Goal: Information Seeking & Learning: Find specific fact

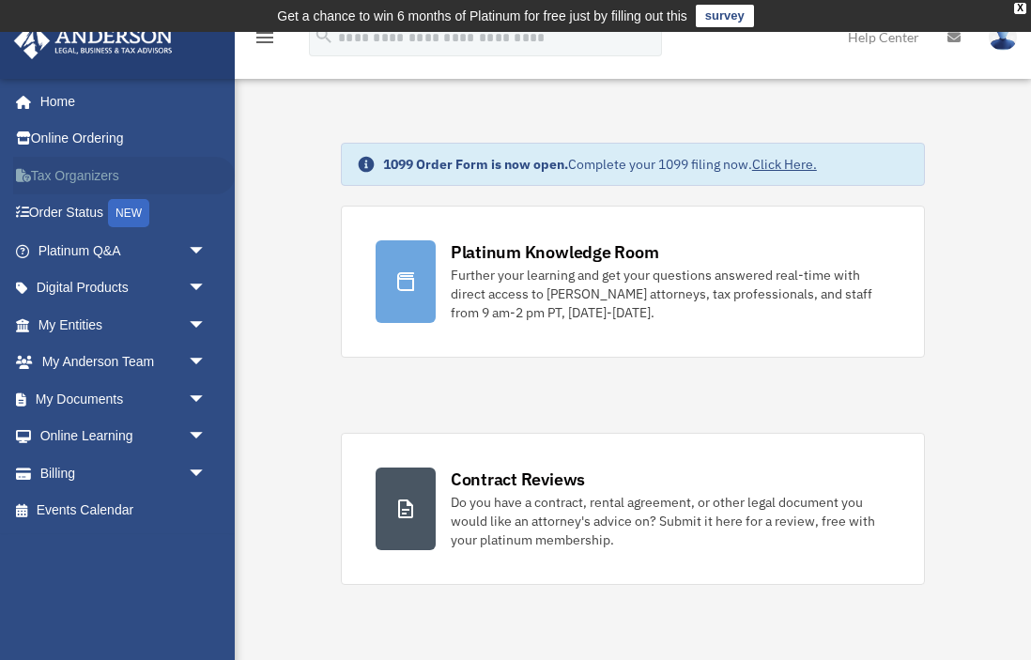
click at [77, 179] on link "Tax Organizers" at bounding box center [124, 176] width 222 height 38
click at [72, 320] on link "My Entities arrow_drop_down" at bounding box center [124, 325] width 222 height 38
click at [58, 322] on link "My Entities arrow_drop_down" at bounding box center [124, 325] width 222 height 38
click at [199, 316] on span "arrow_drop_down" at bounding box center [207, 325] width 38 height 38
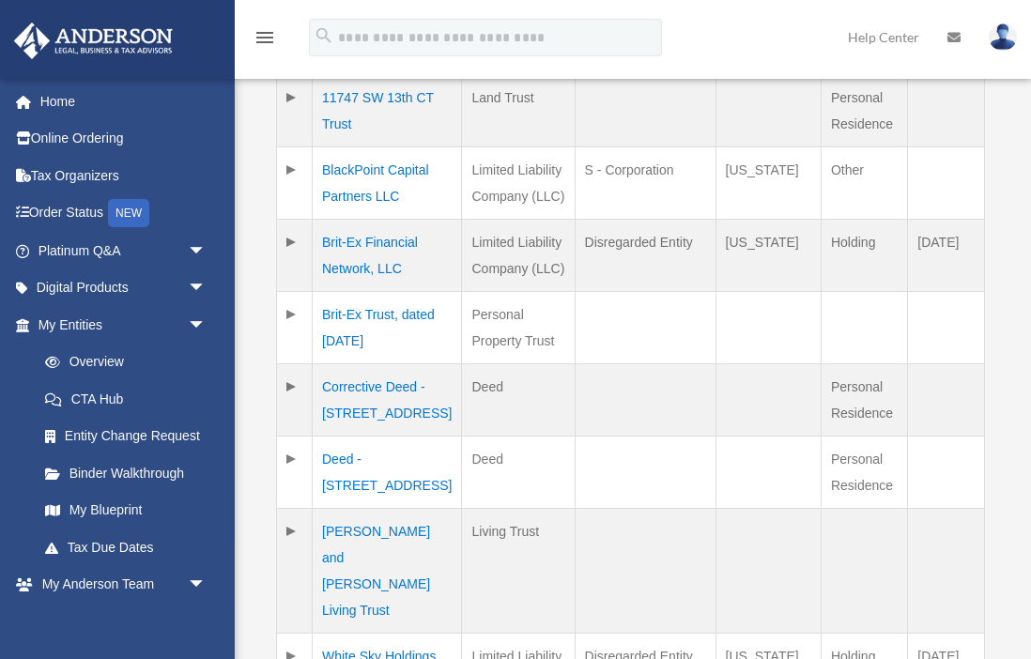
scroll to position [597, 0]
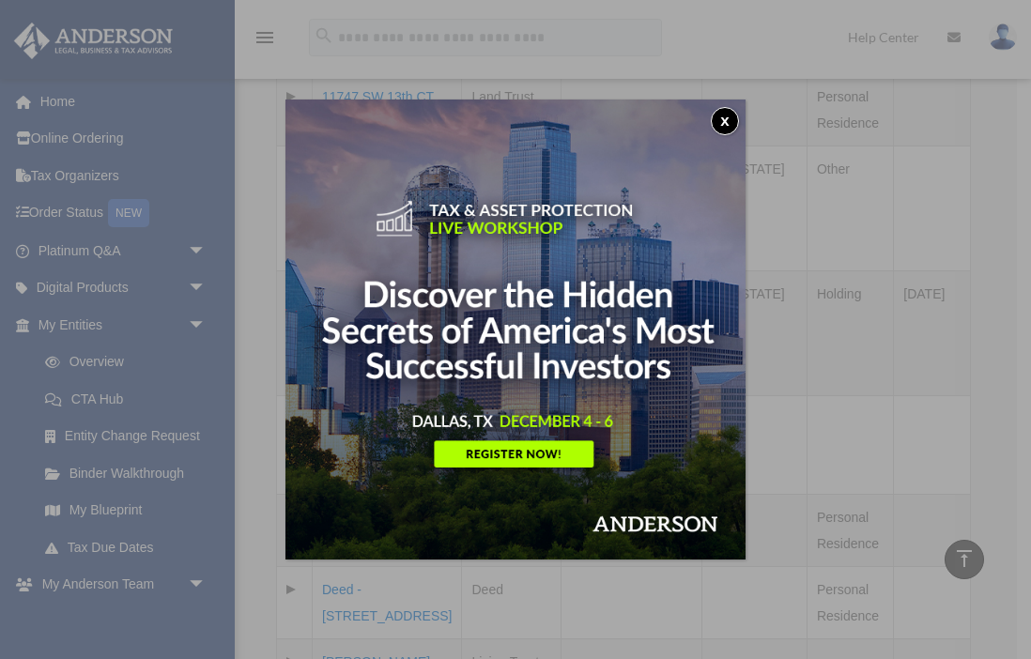
click at [726, 121] on button "x" at bounding box center [725, 121] width 28 height 28
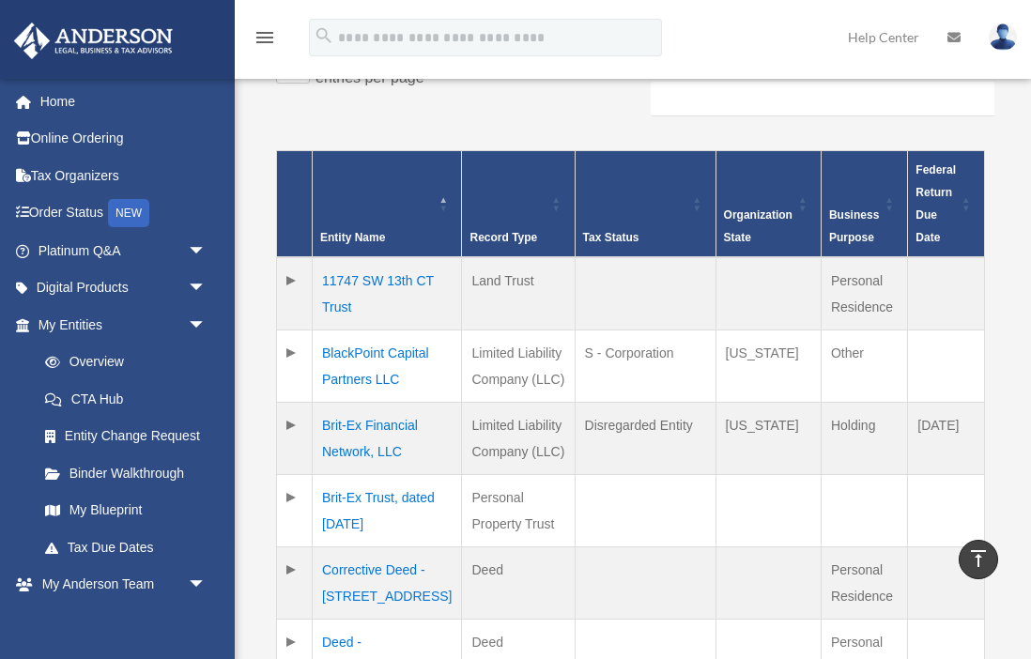
scroll to position [417, 0]
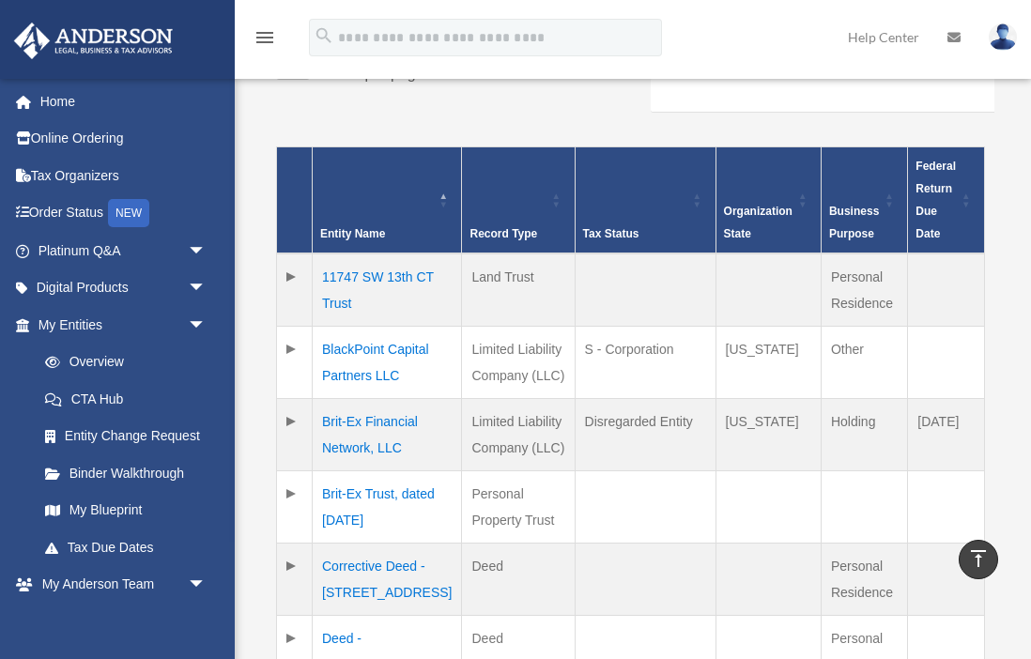
click at [291, 345] on td at bounding box center [295, 363] width 36 height 72
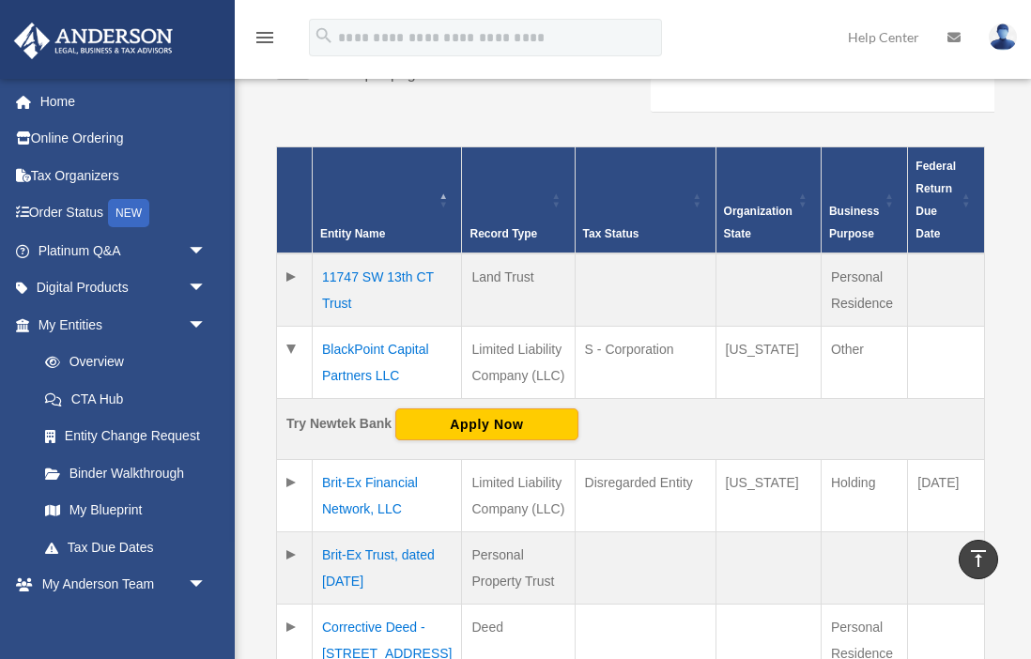
click at [617, 349] on td "S - Corporation" at bounding box center [645, 363] width 141 height 72
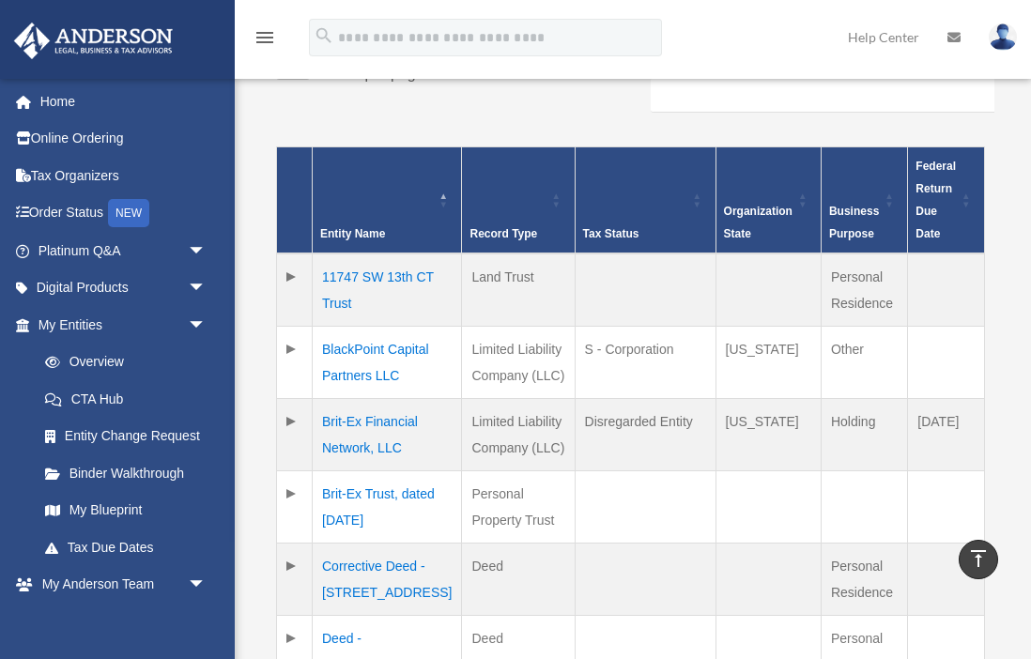
click at [376, 344] on td "BlackPoint Capital Partners LLC" at bounding box center [387, 363] width 149 height 72
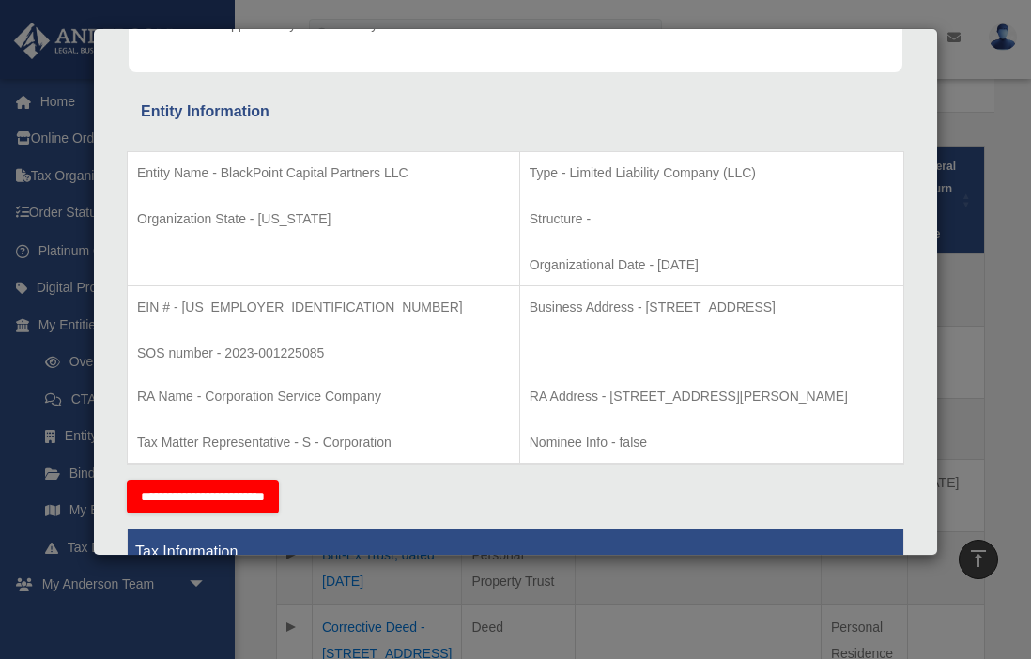
scroll to position [337, 0]
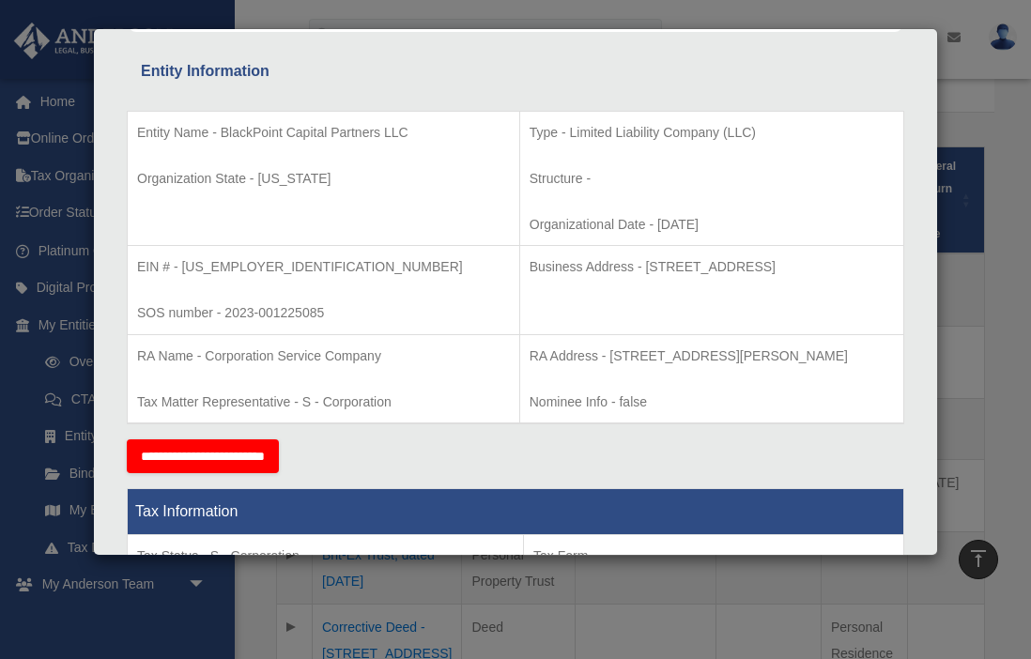
click at [345, 398] on p "Tax Matter Representative - S - Corporation" at bounding box center [323, 402] width 373 height 23
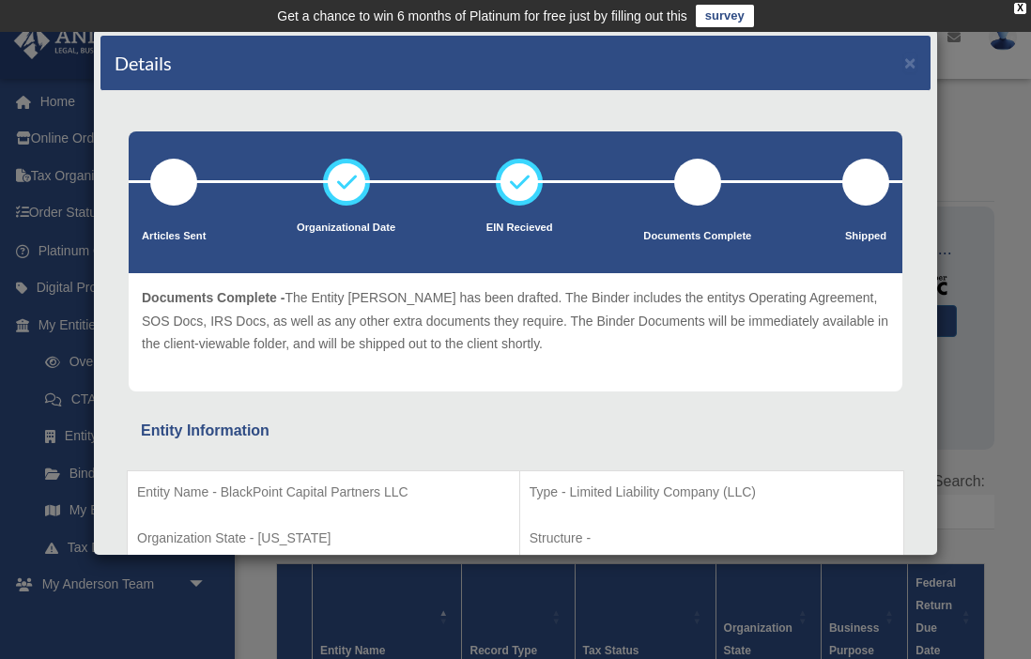
scroll to position [0, 0]
click at [912, 61] on button "×" at bounding box center [910, 63] width 12 height 20
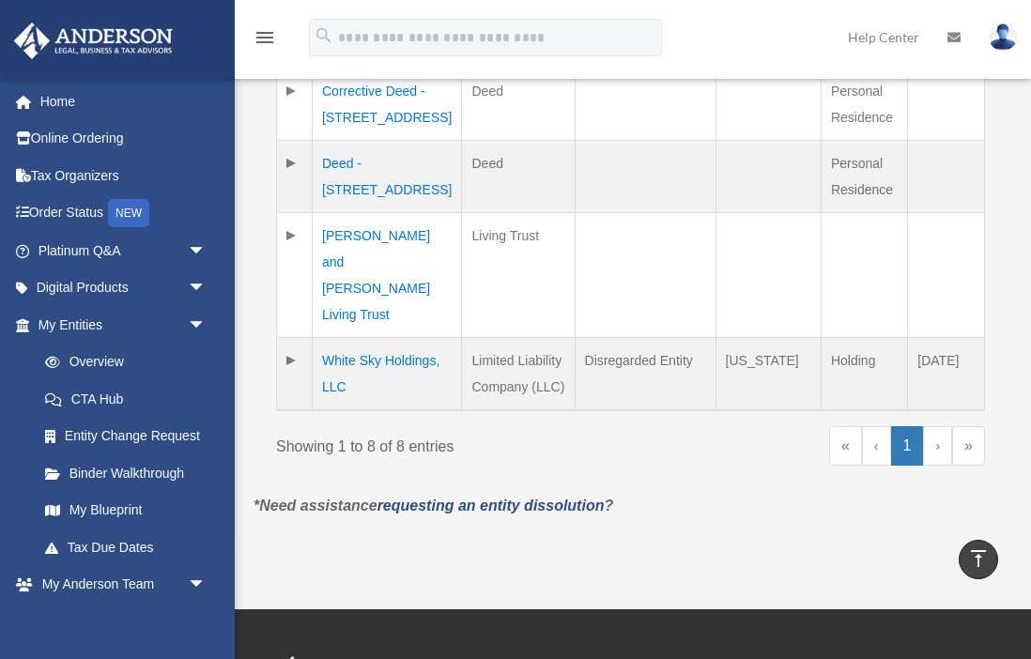
scroll to position [952, 0]
click at [380, 358] on td "White Sky Holdings, LLC" at bounding box center [387, 375] width 149 height 73
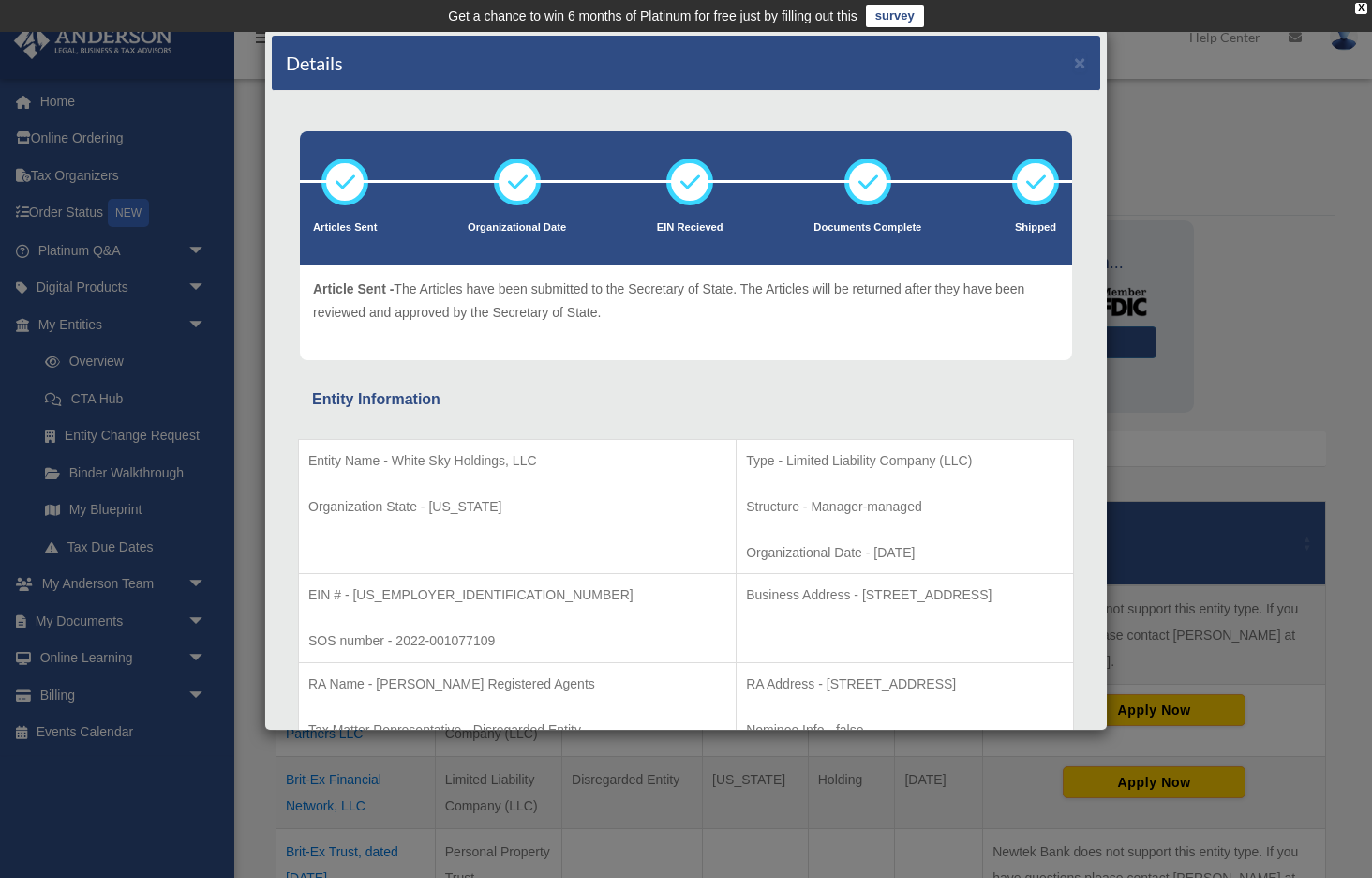
scroll to position [0, 0]
click at [506, 508] on p "Organization State - [US_STATE]" at bounding box center [517, 506] width 418 height 23
click at [420, 612] on td "EIN # - [US_EMPLOYER_IDENTIFICATION_NUMBER] SOS number - 2022-001077109" at bounding box center [517, 618] width 437 height 89
click at [1029, 329] on div "Details × Articles Sent Organizational Date" at bounding box center [686, 439] width 1372 height 878
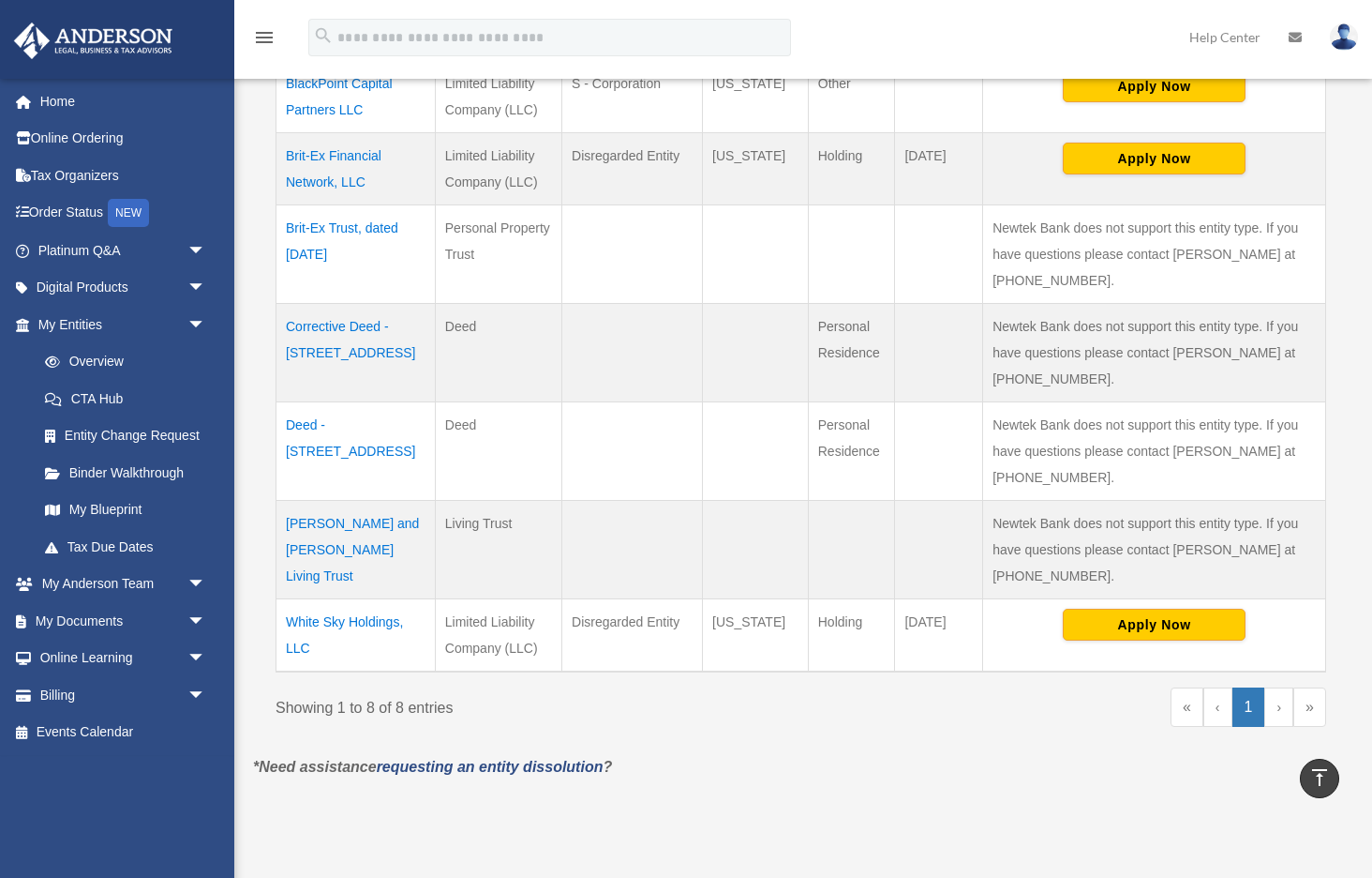
scroll to position [623, 0]
click at [334, 620] on td "White Sky Holdings, LLC" at bounding box center [356, 634] width 160 height 73
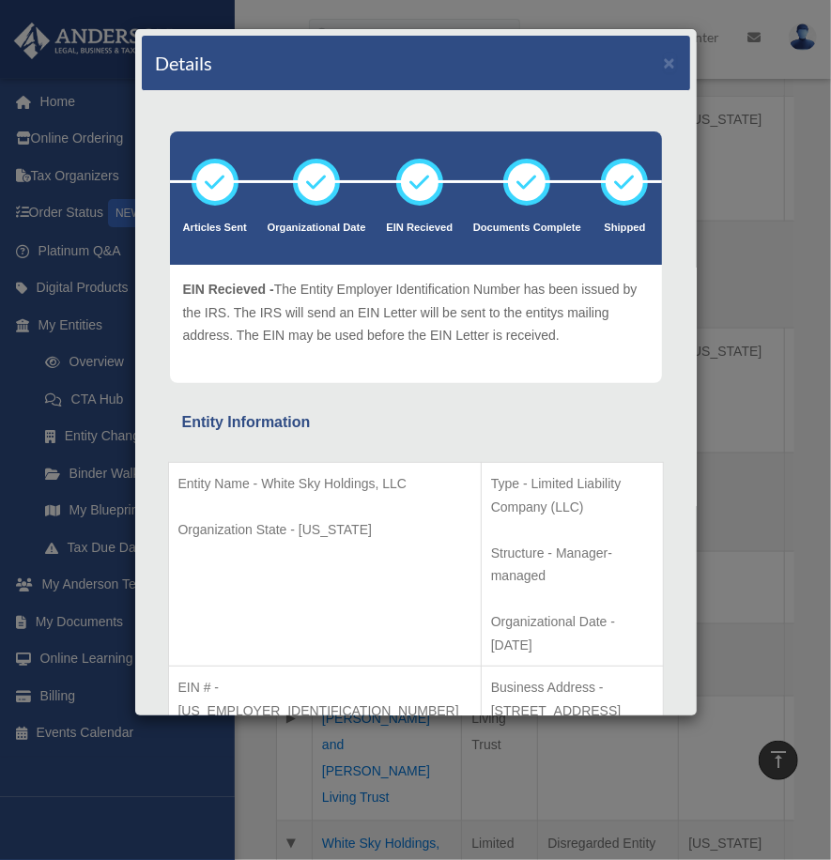
scroll to position [0, 0]
click at [741, 419] on div "Details × Articles Sent Organizational Date" at bounding box center [415, 430] width 831 height 860
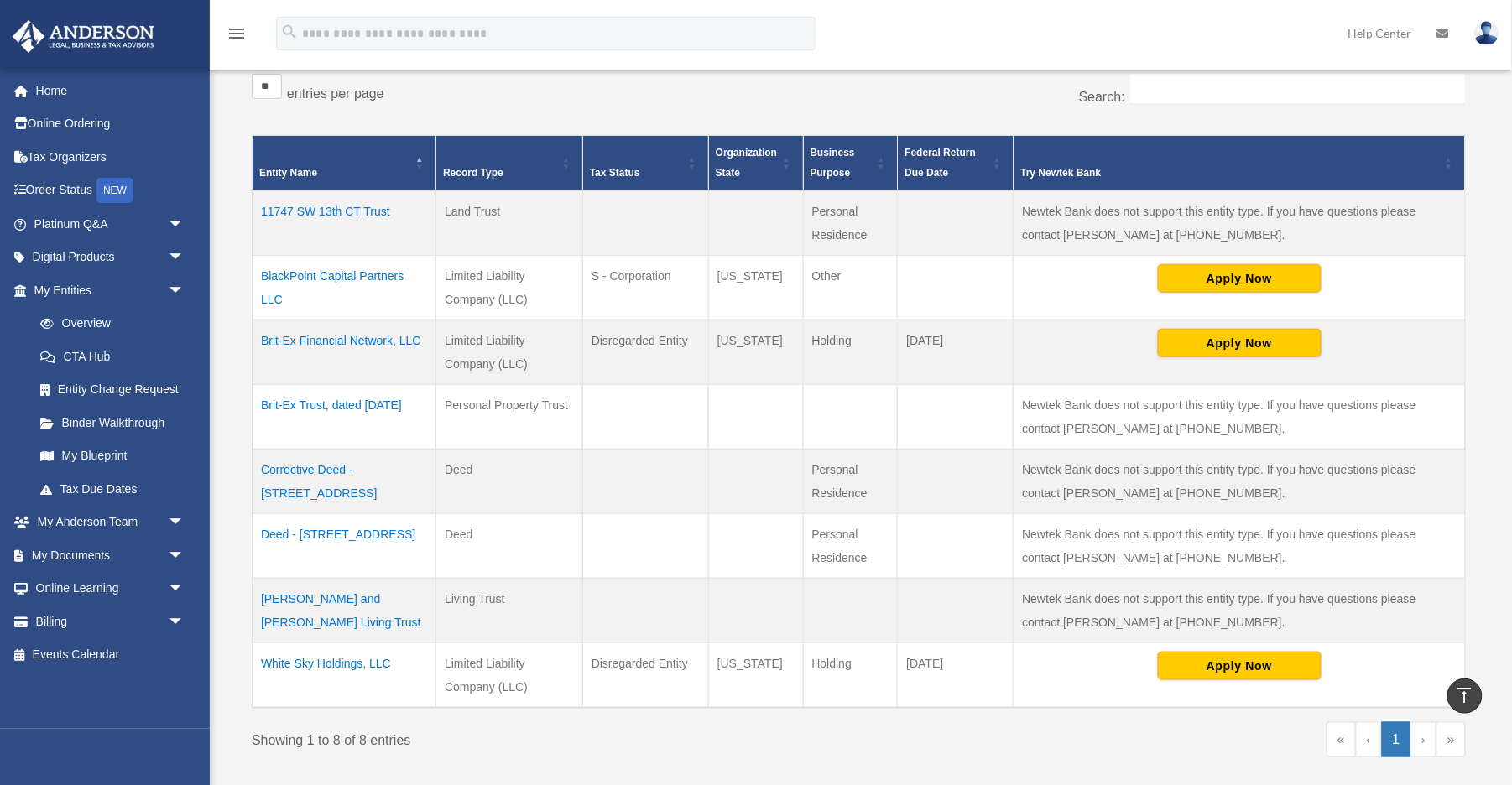
scroll to position [322, 0]
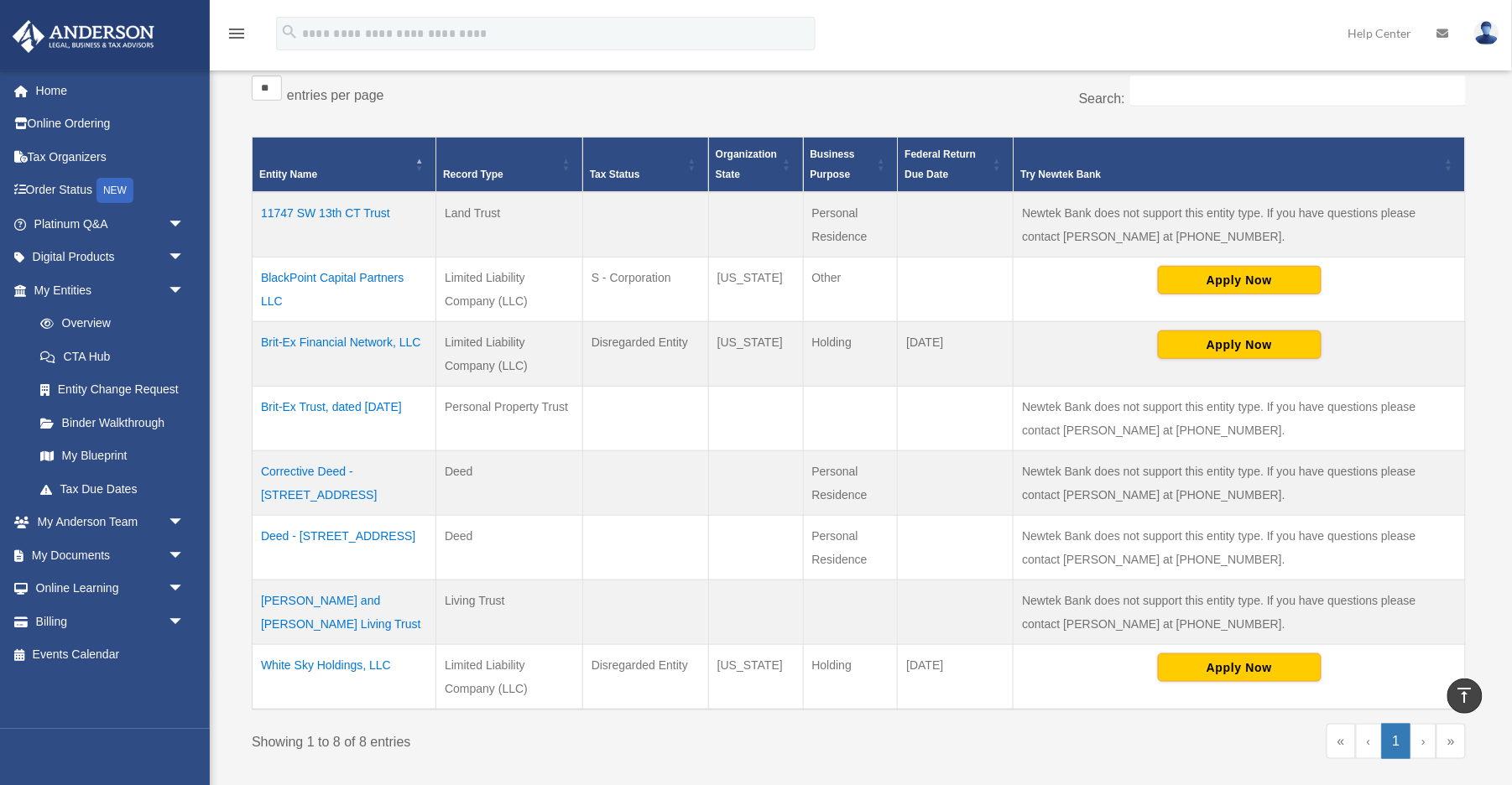
click at [376, 339] on td "Brit-Ex Financial Network, LLC" at bounding box center [345, 354] width 184 height 64
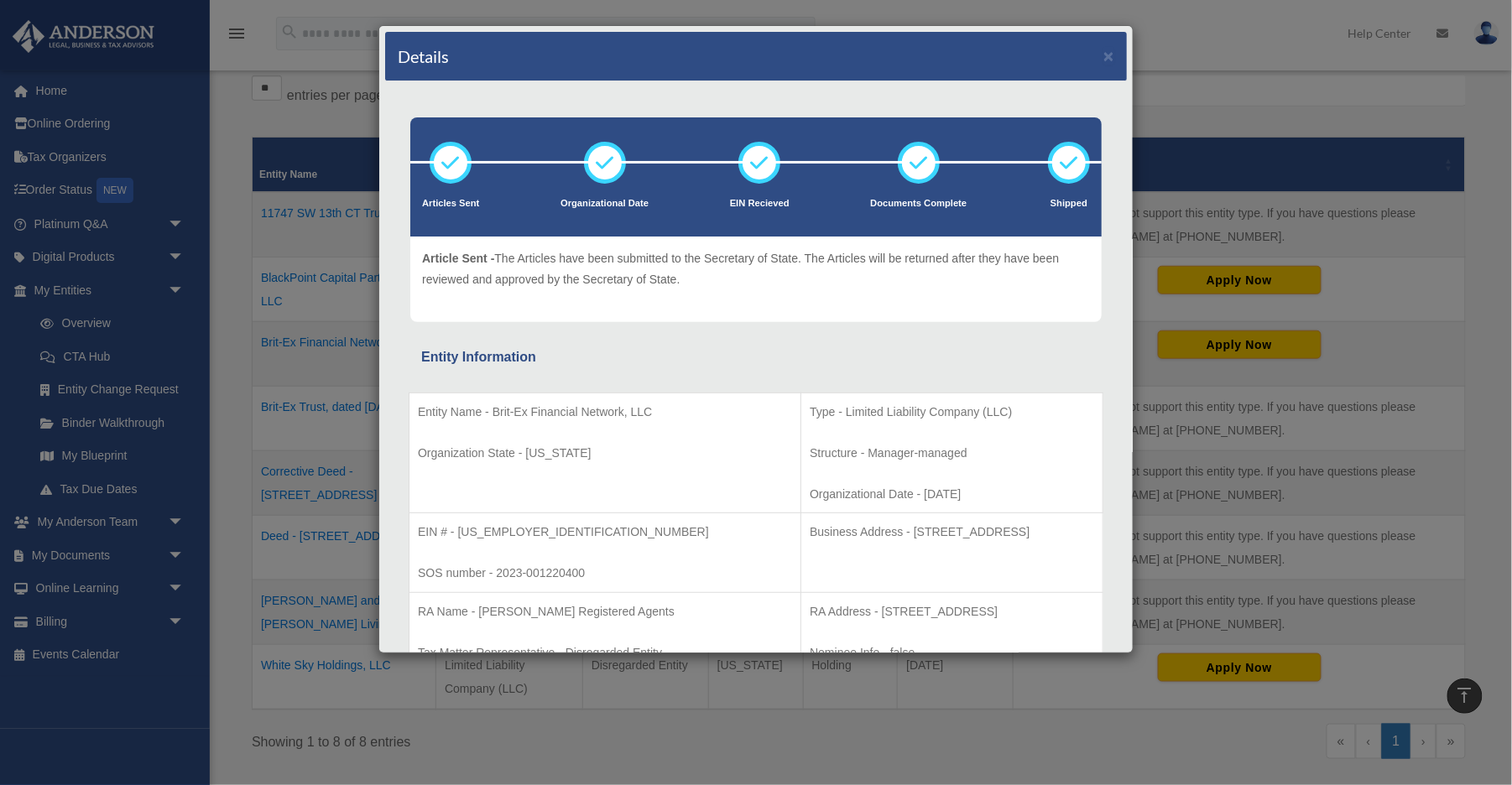
click at [810, 504] on p "Organizational Date - [DATE]" at bounding box center [952, 494] width 284 height 21
click at [920, 370] on div "Details × Articles Sent Organizational Date" at bounding box center [756, 392] width 1512 height 785
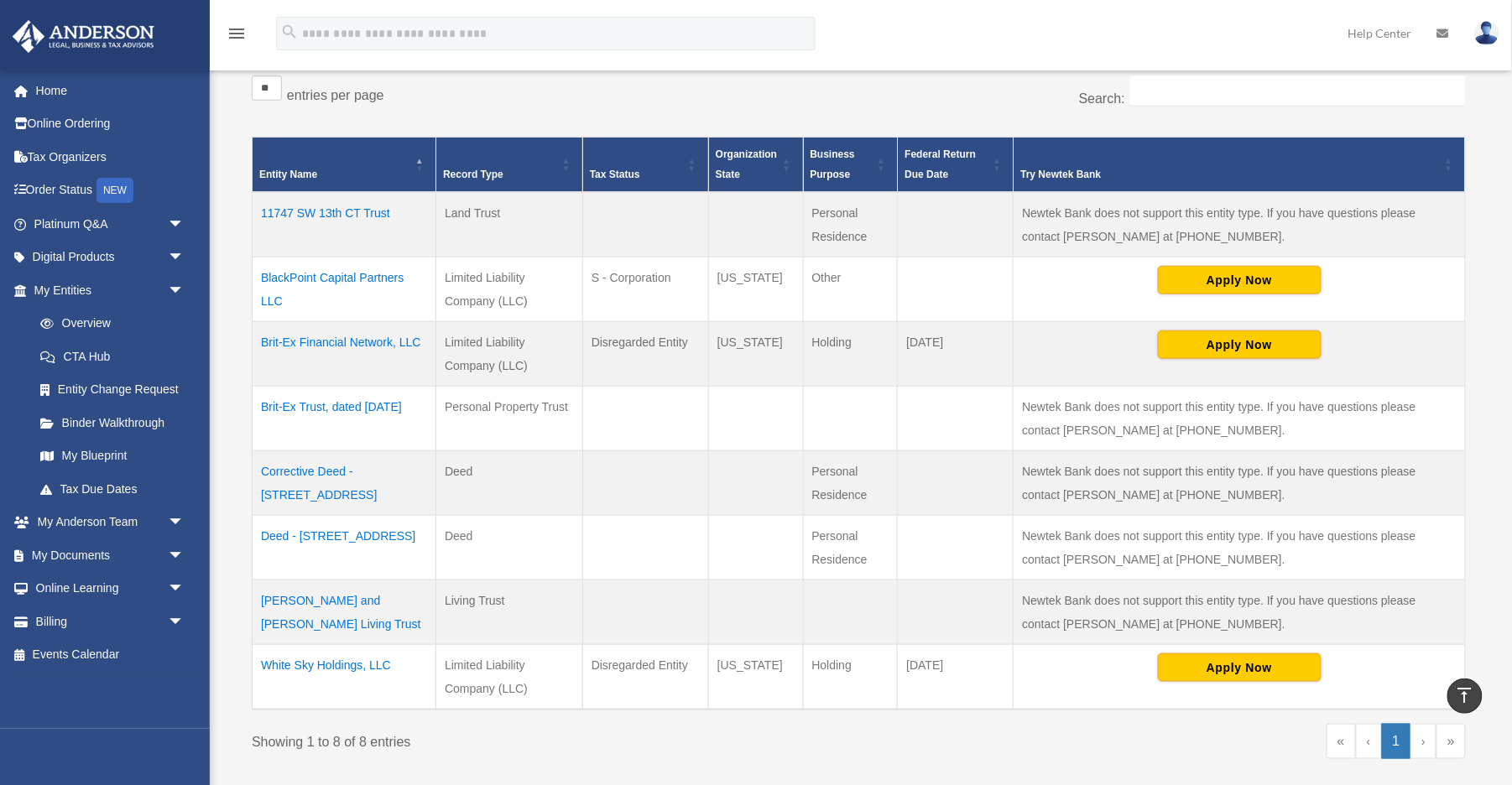
click at [346, 588] on td "White Sky Holdings, LLC" at bounding box center [345, 677] width 184 height 65
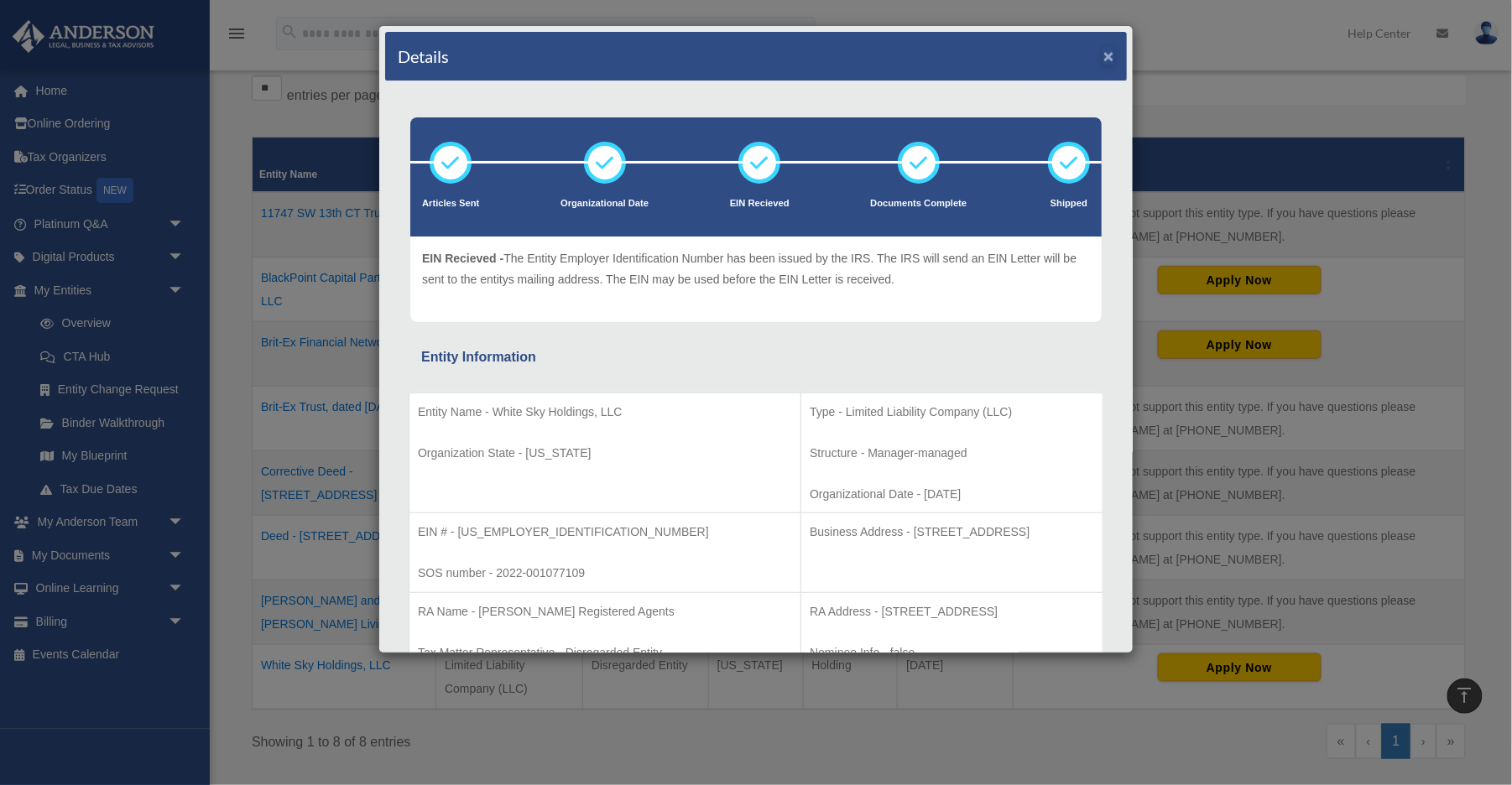
click at [920, 61] on button "×" at bounding box center [1108, 56] width 11 height 18
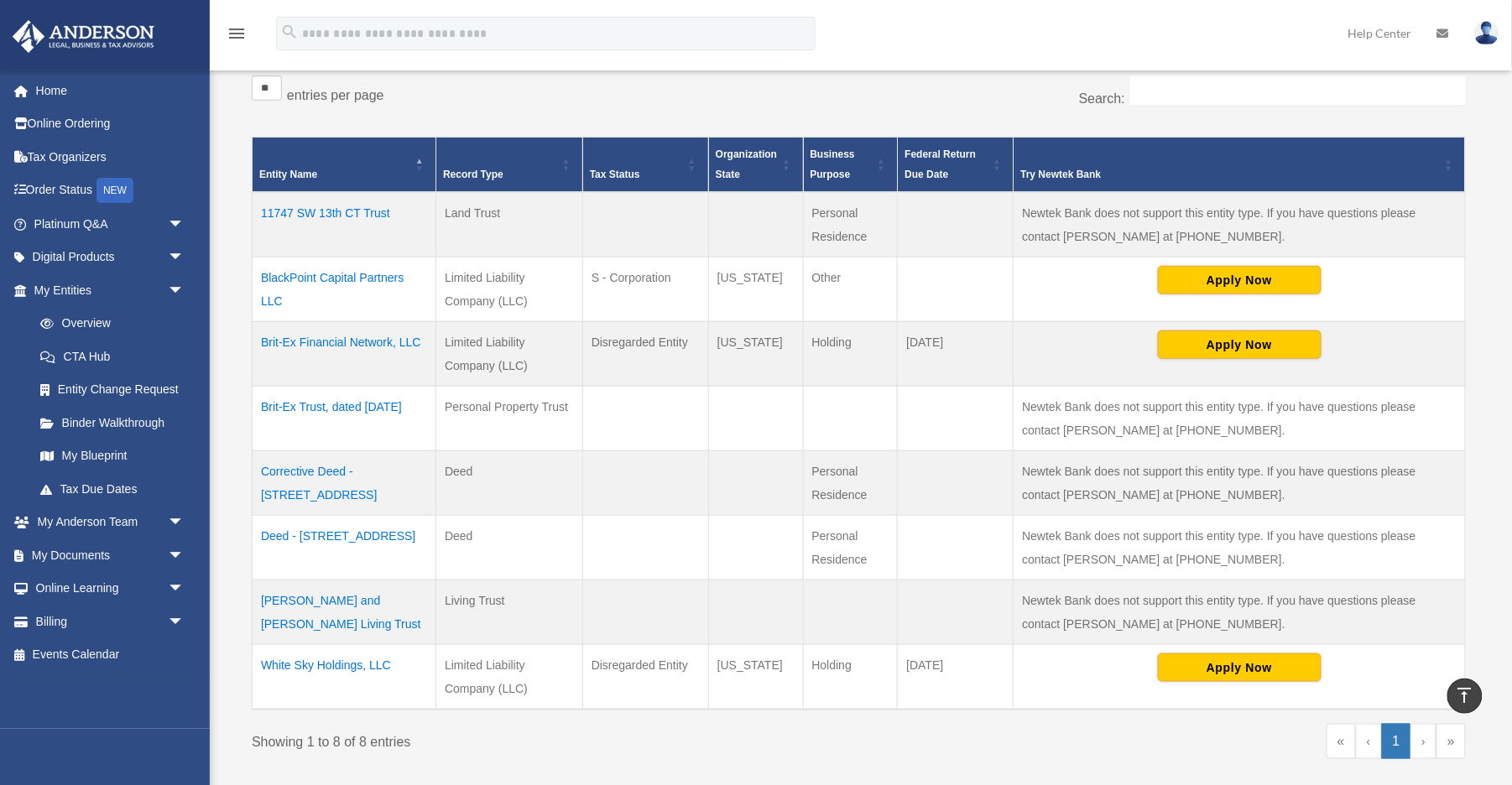
click at [317, 338] on td "Brit-Ex Financial Network, LLC" at bounding box center [345, 354] width 184 height 64
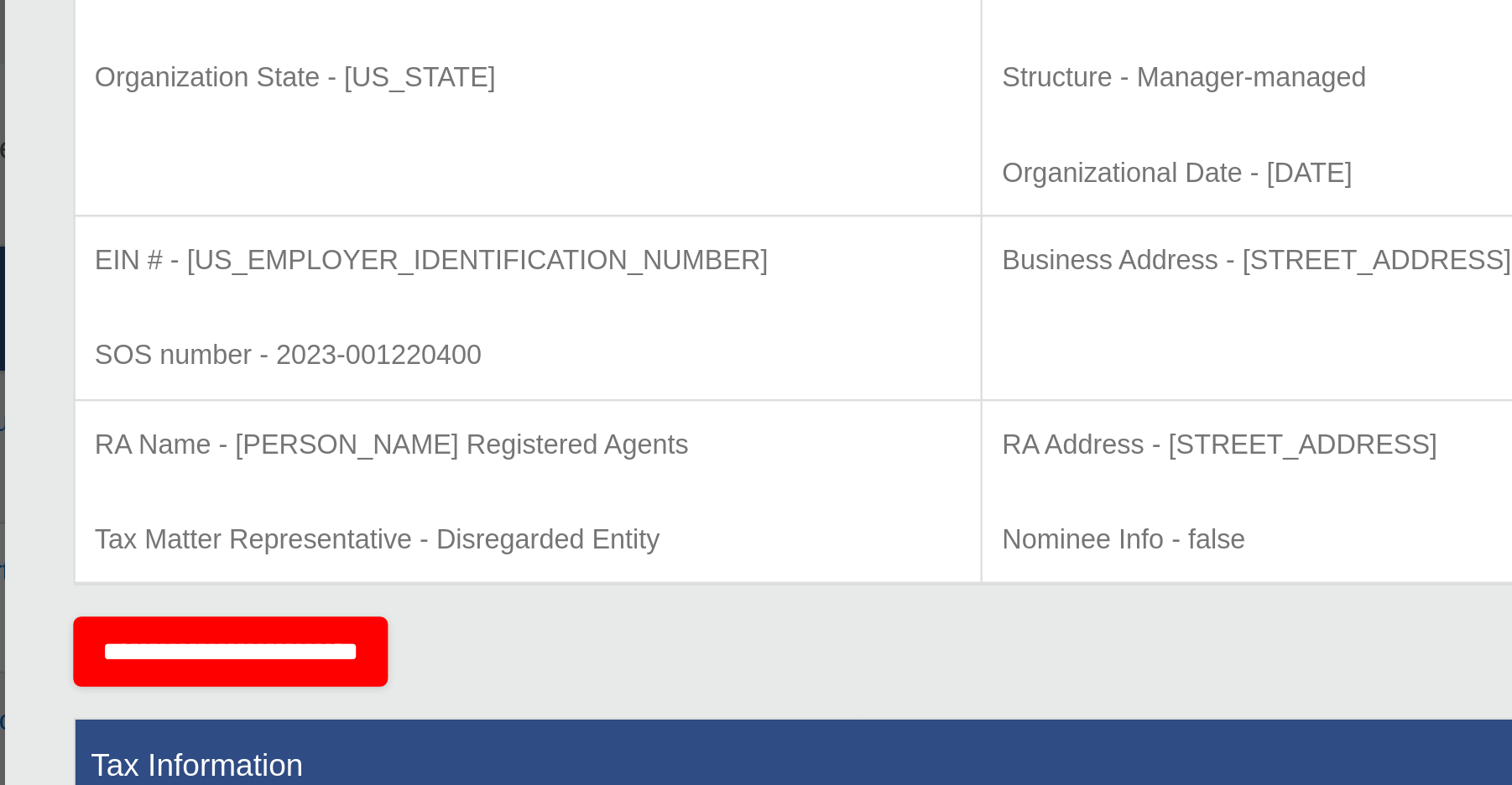
scroll to position [138, 0]
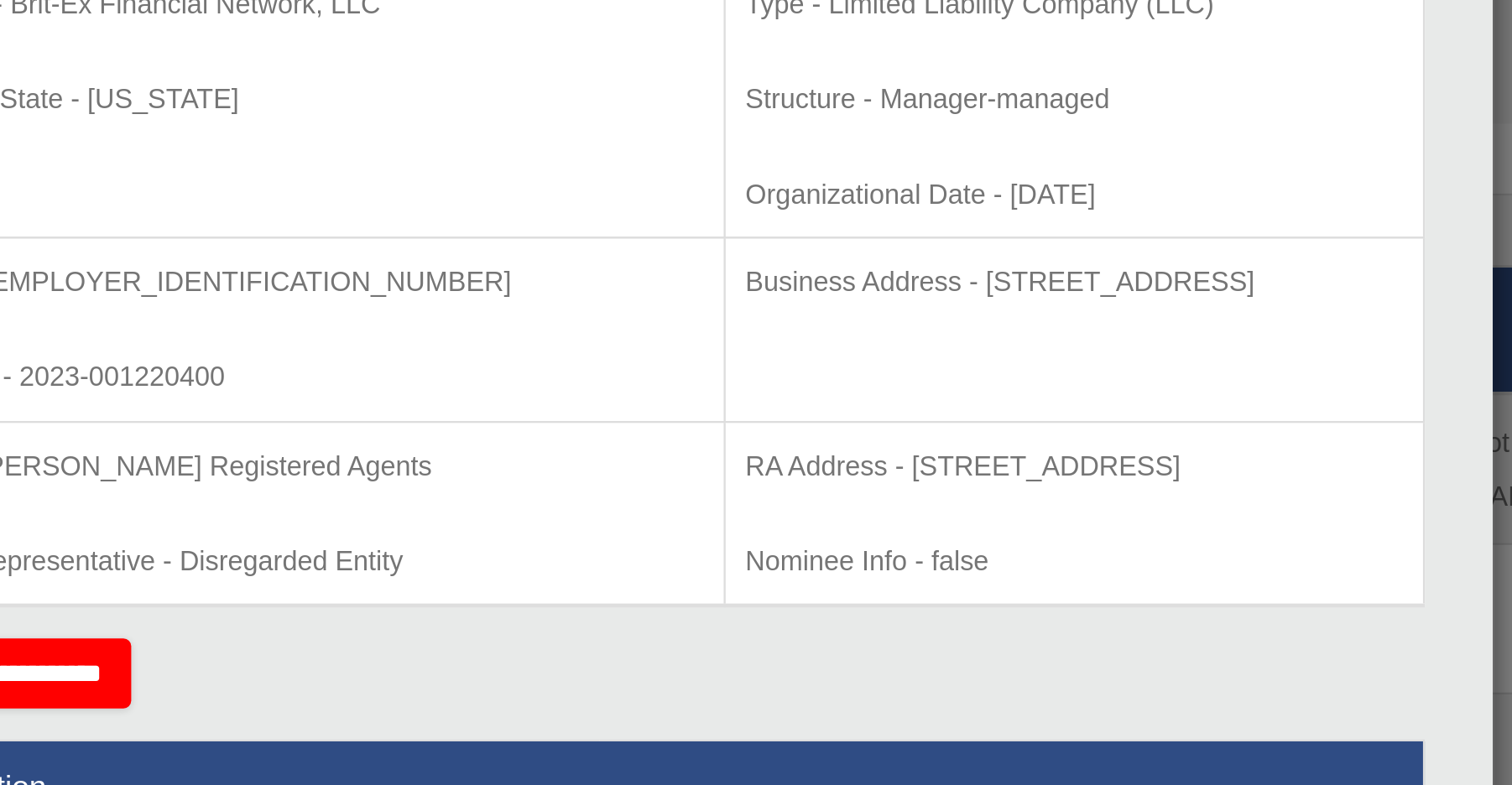
click at [810, 317] on p "Business Address - [STREET_ADDRESS]" at bounding box center [952, 327] width 284 height 21
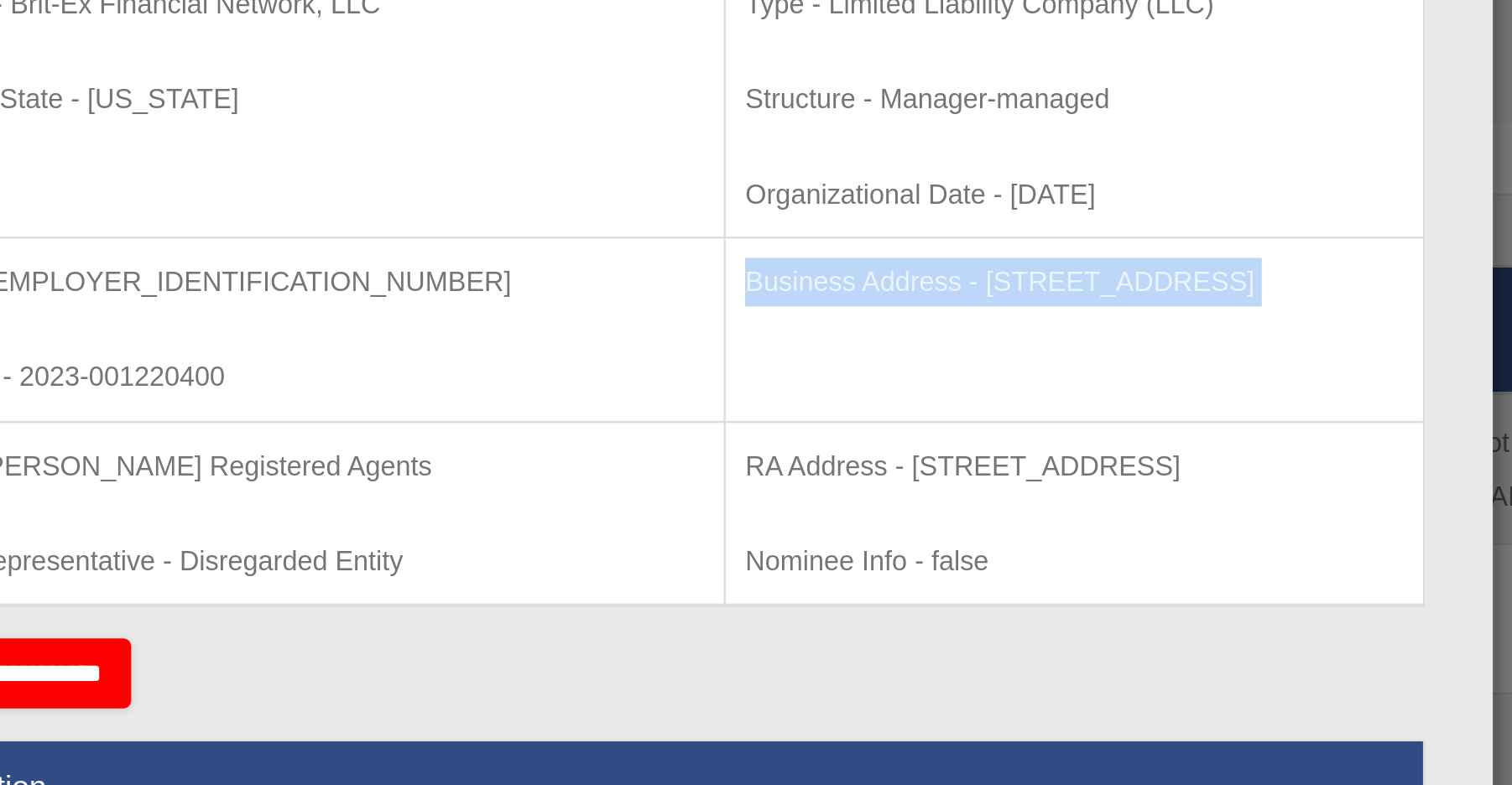
click at [801, 308] on td "Business Address - [STREET_ADDRESS]" at bounding box center [952, 347] width 302 height 79
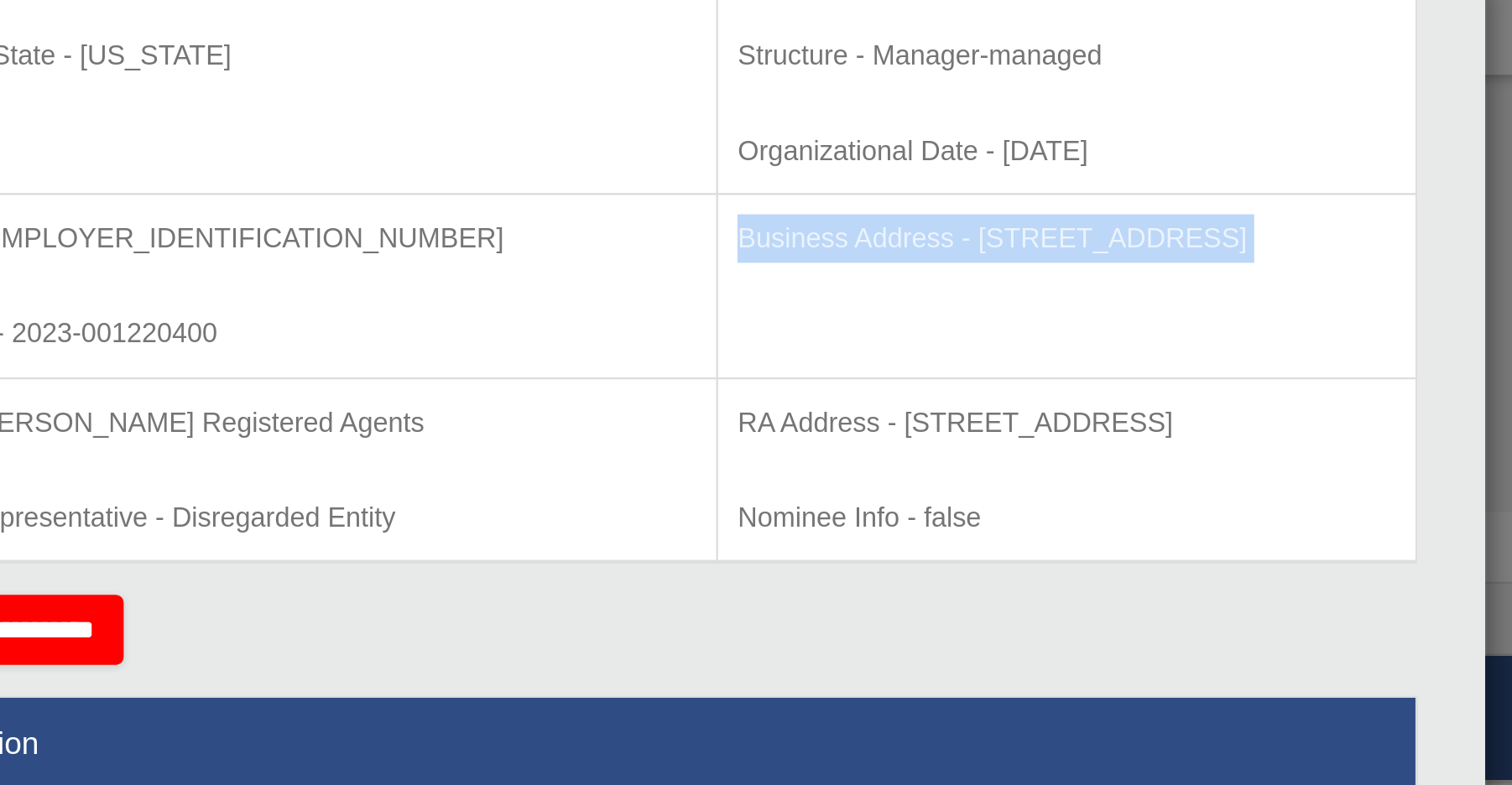
scroll to position [393, 0]
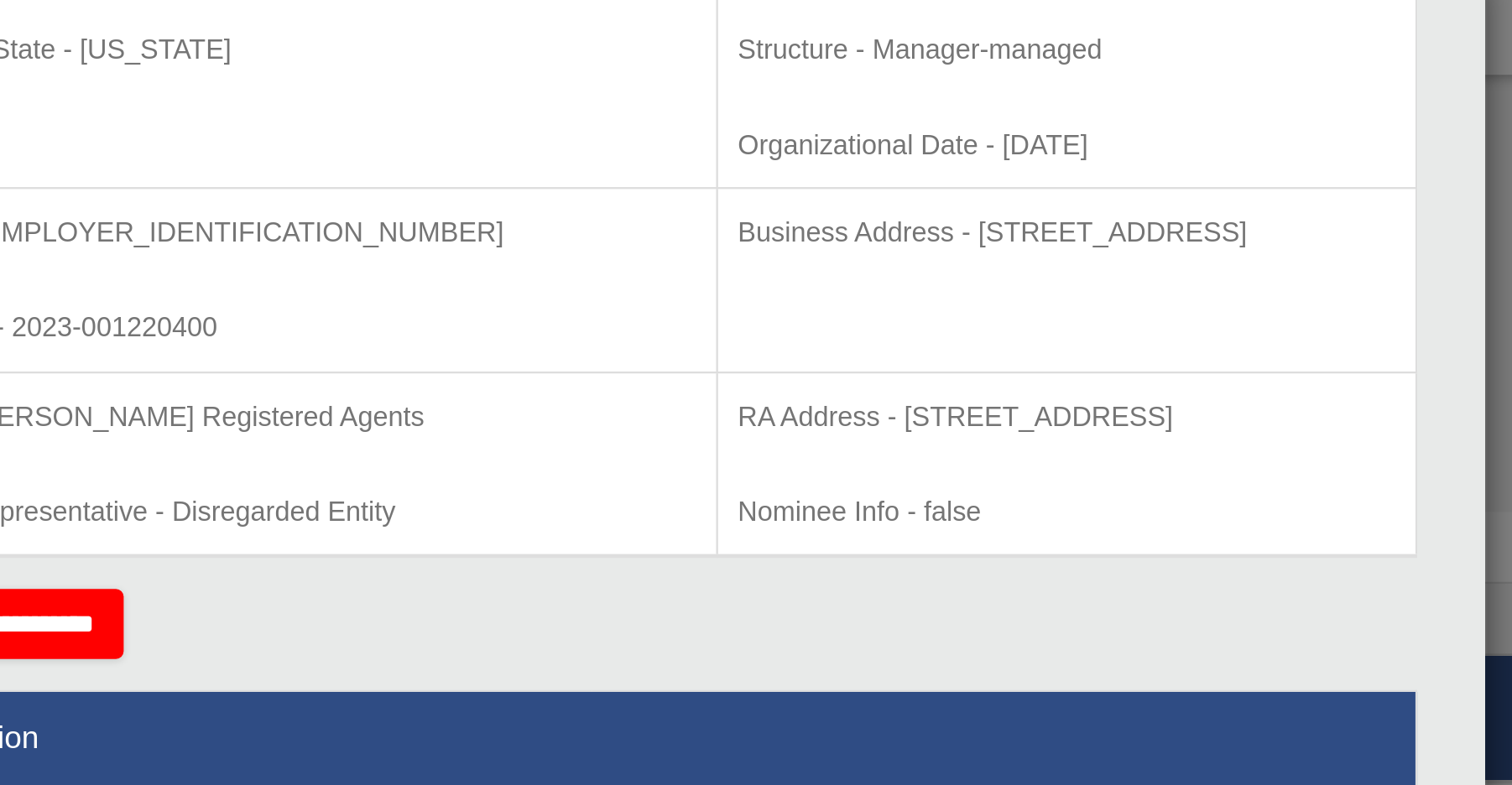
click at [810, 208] on p "RA Address - [STREET_ADDRESS]" at bounding box center [952, 218] width 284 height 21
drag, startPoint x: 569, startPoint y: 180, endPoint x: 208, endPoint y: 184, distance: 361.0
click at [801, 198] on td "RA Address - [STREET_ADDRESS] Info - false" at bounding box center [952, 238] width 302 height 79
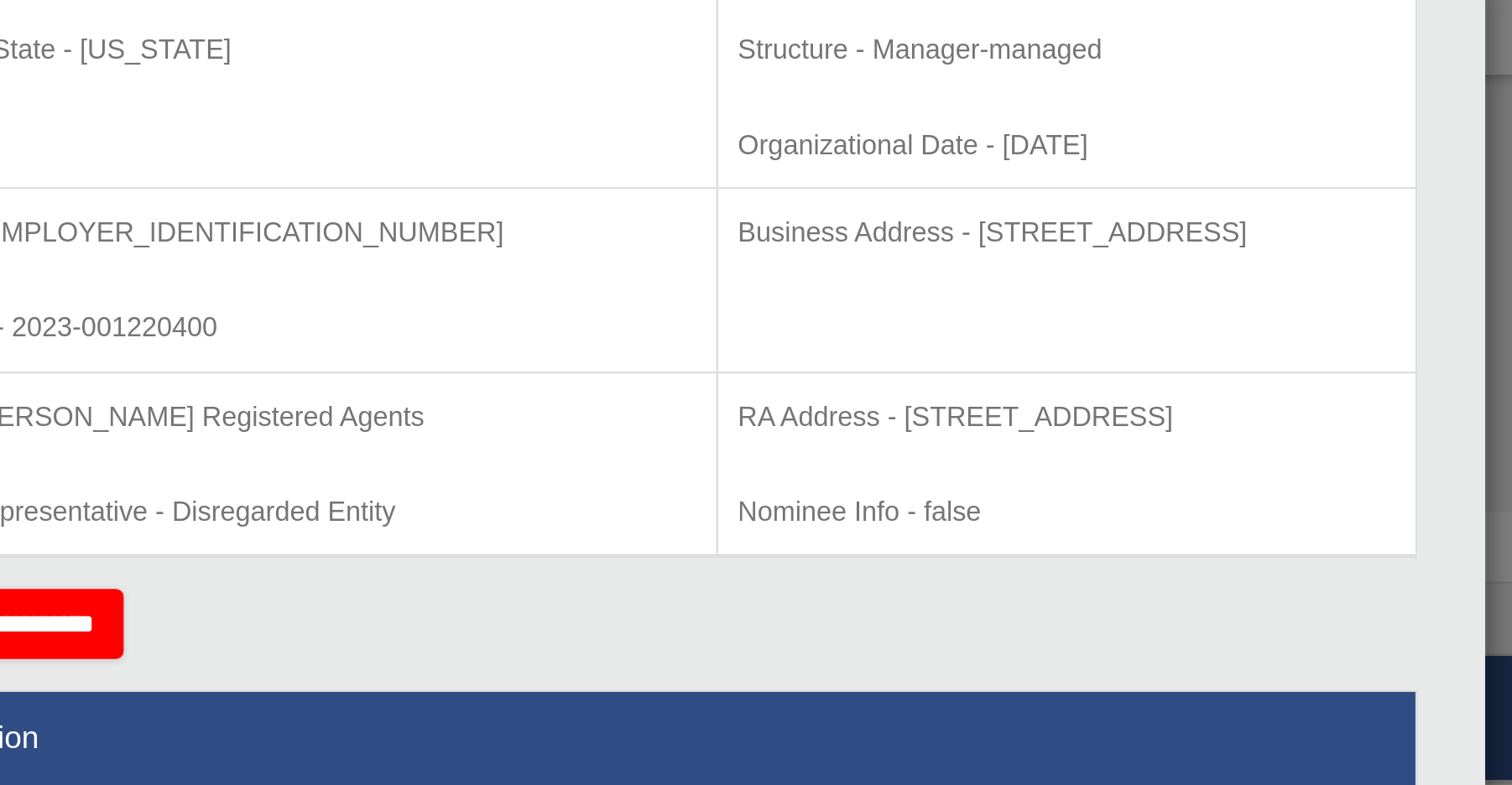
copy p "RA Address - [STREET_ADDRESS]"
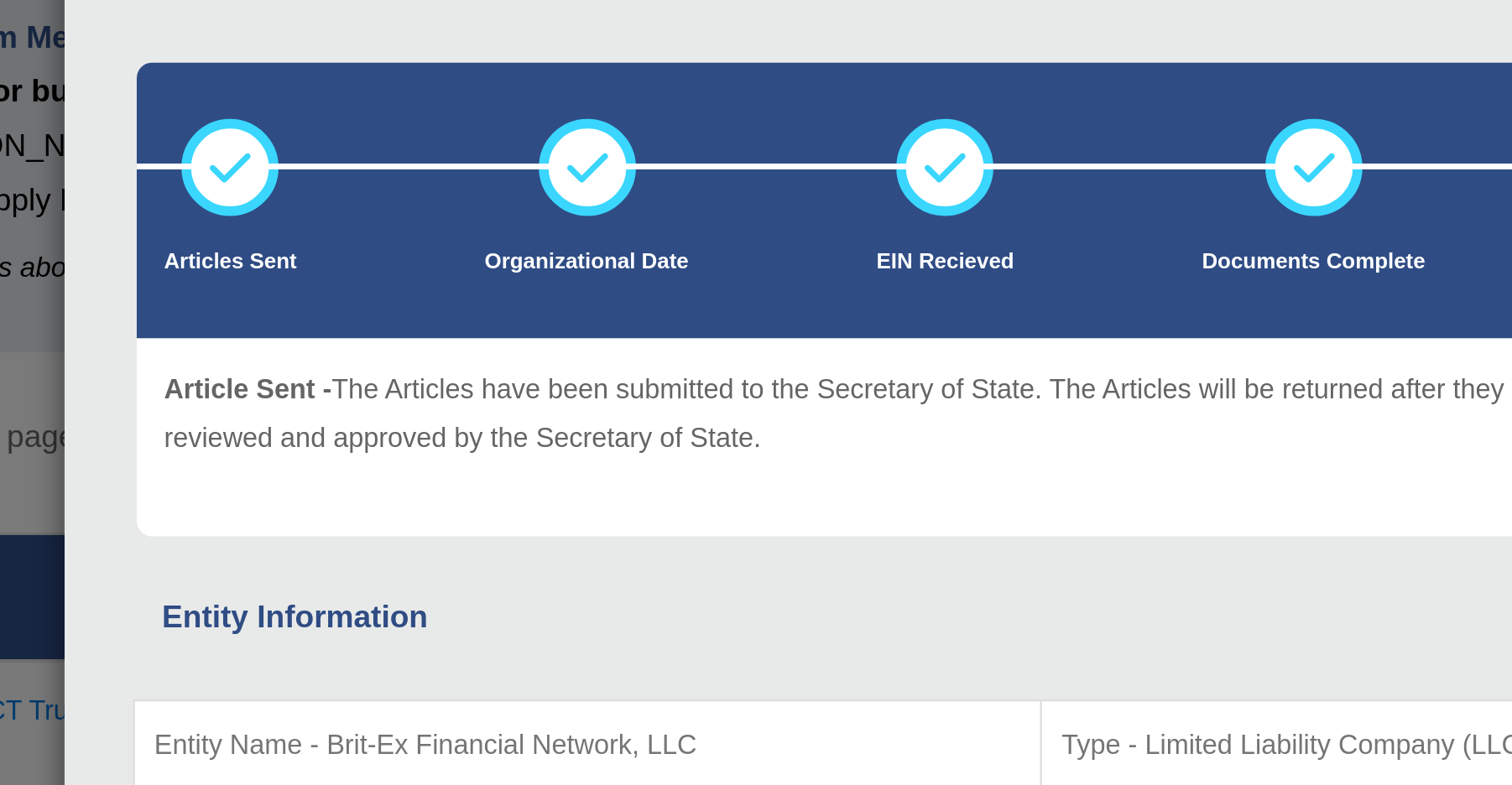
scroll to position [75, 0]
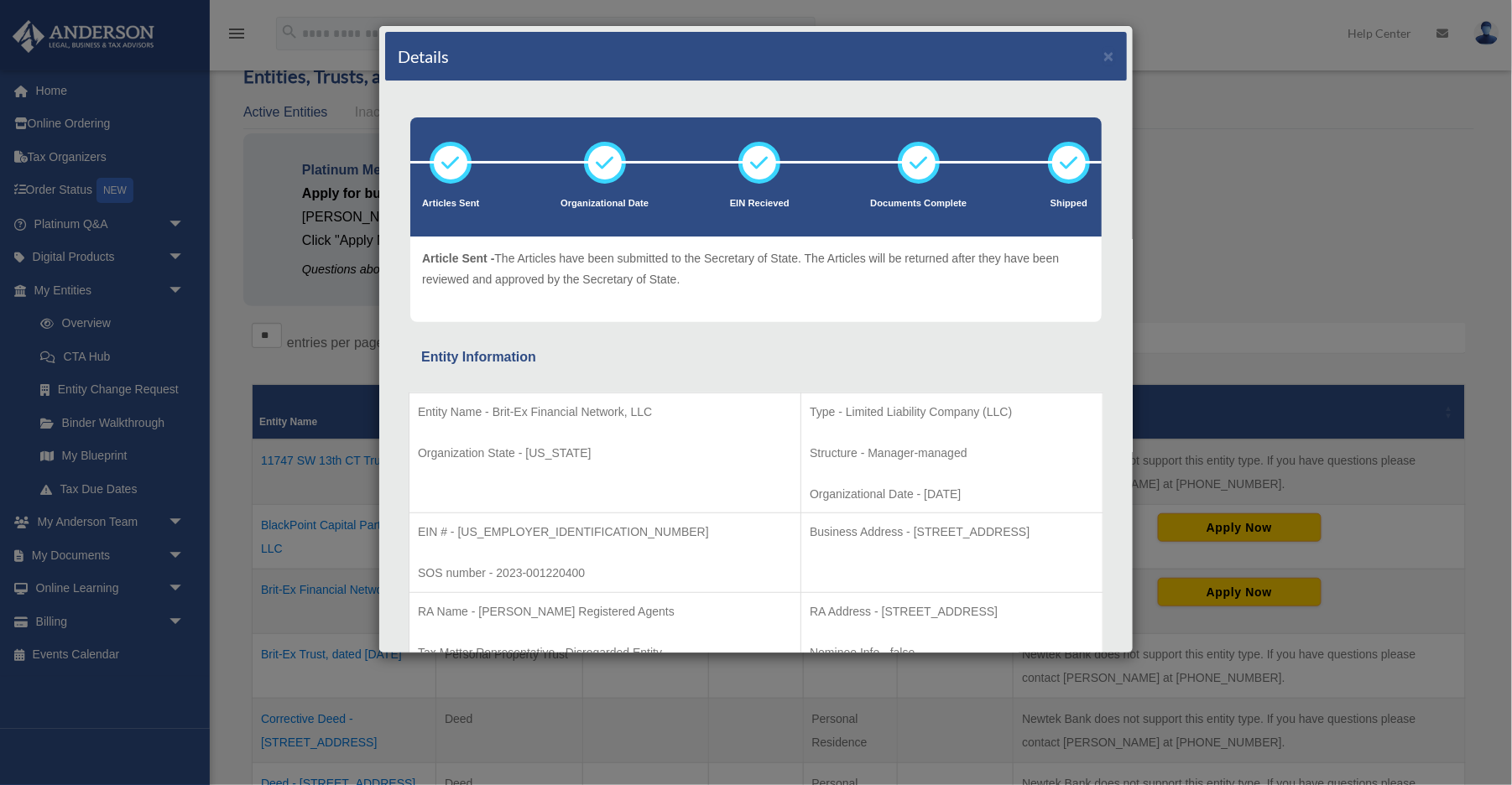
click at [920, 213] on div "Details × Articles Sent Organizational Date" at bounding box center [756, 392] width 1512 height 785
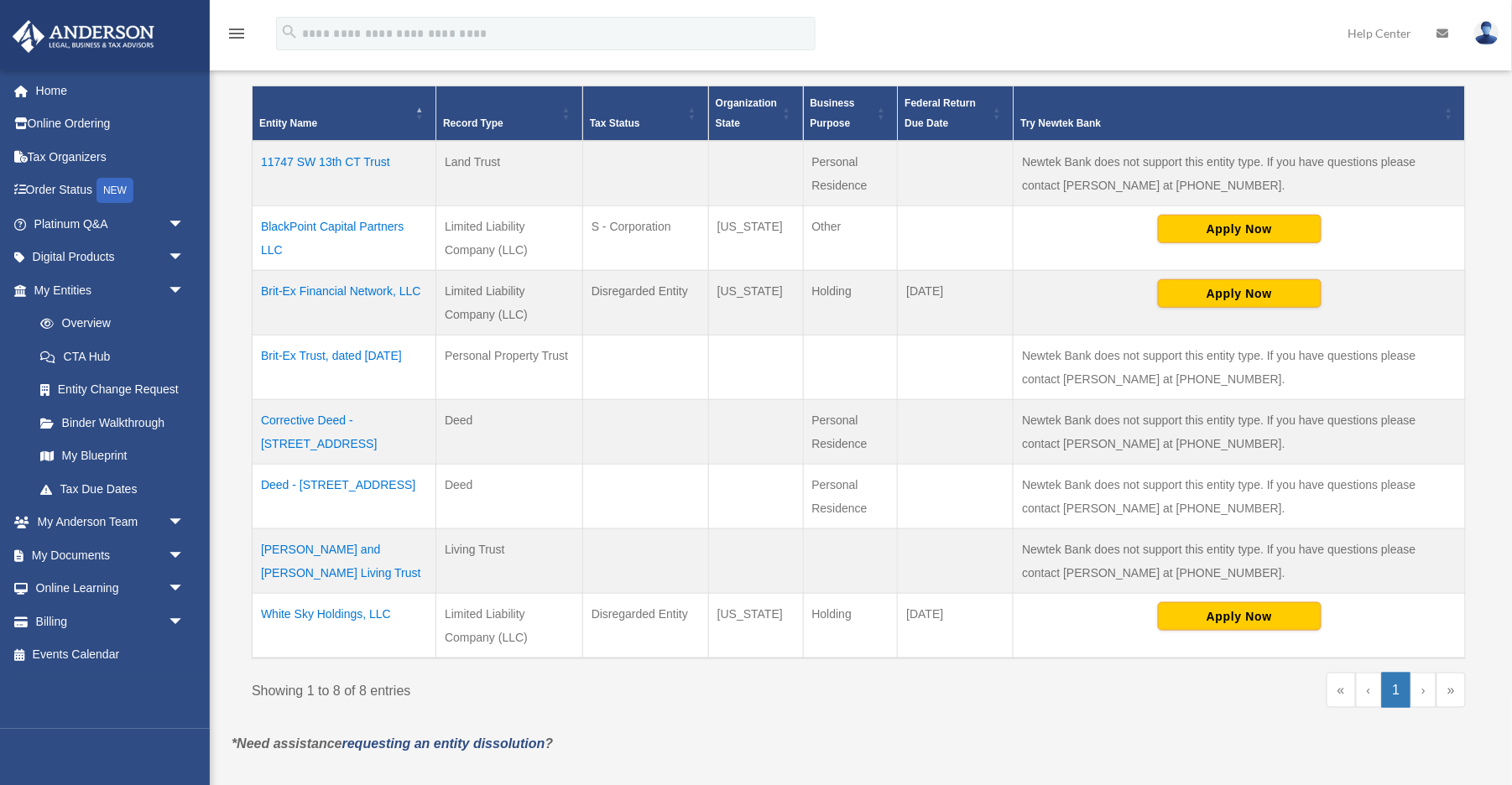
scroll to position [380, 0]
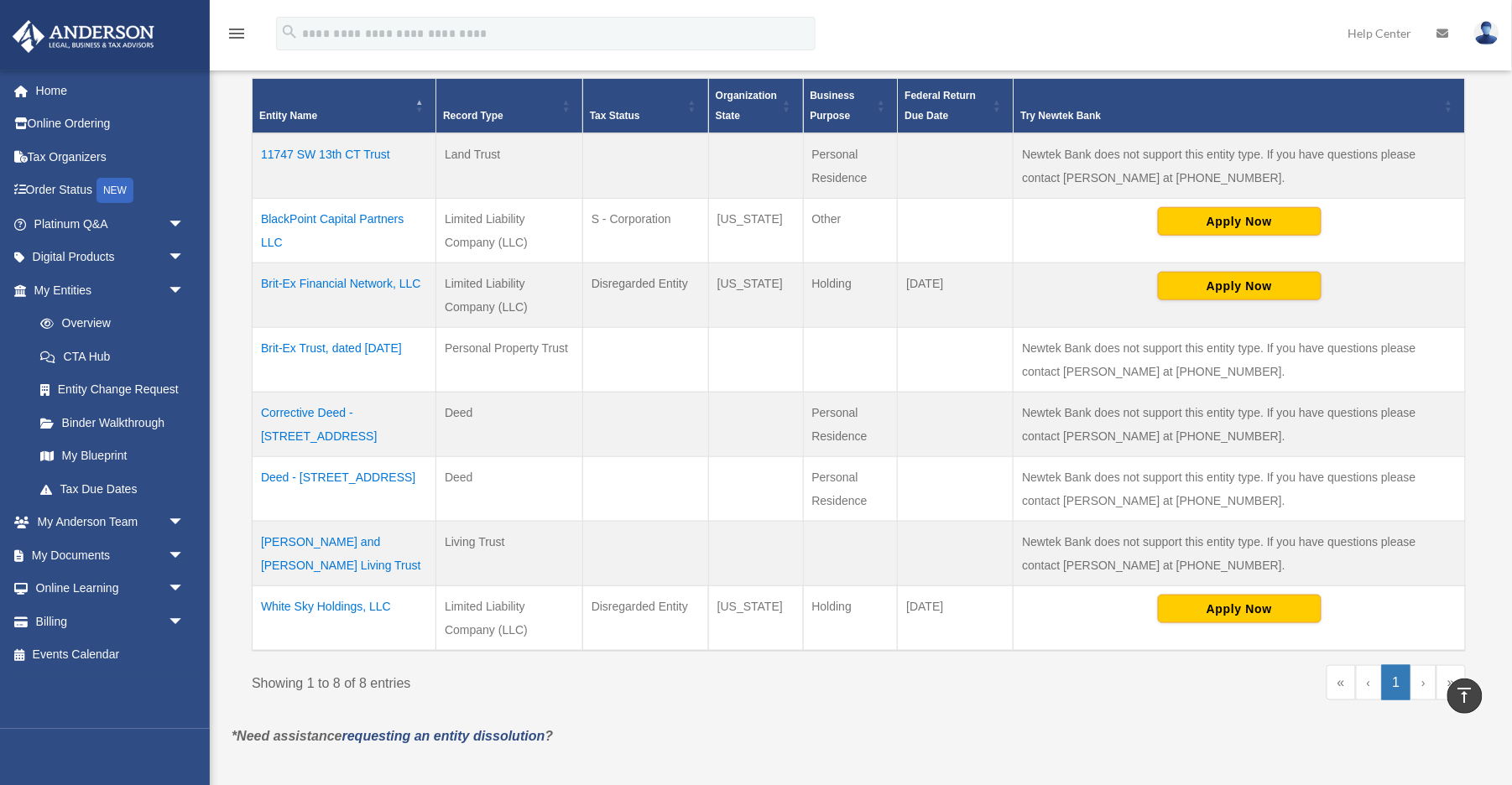
click at [283, 588] on td "White Sky Holdings, LLC" at bounding box center [345, 618] width 184 height 65
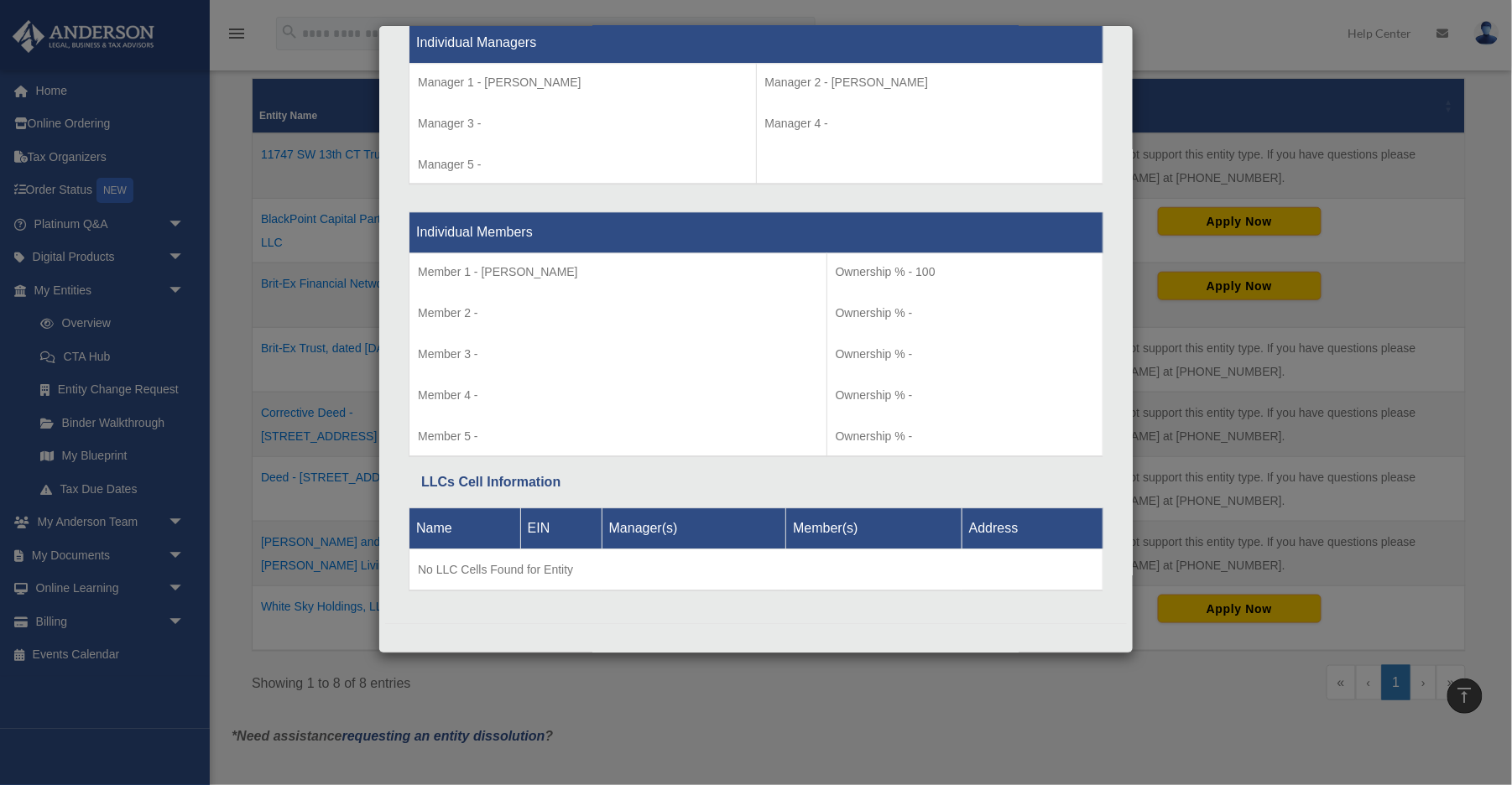
scroll to position [1580, 0]
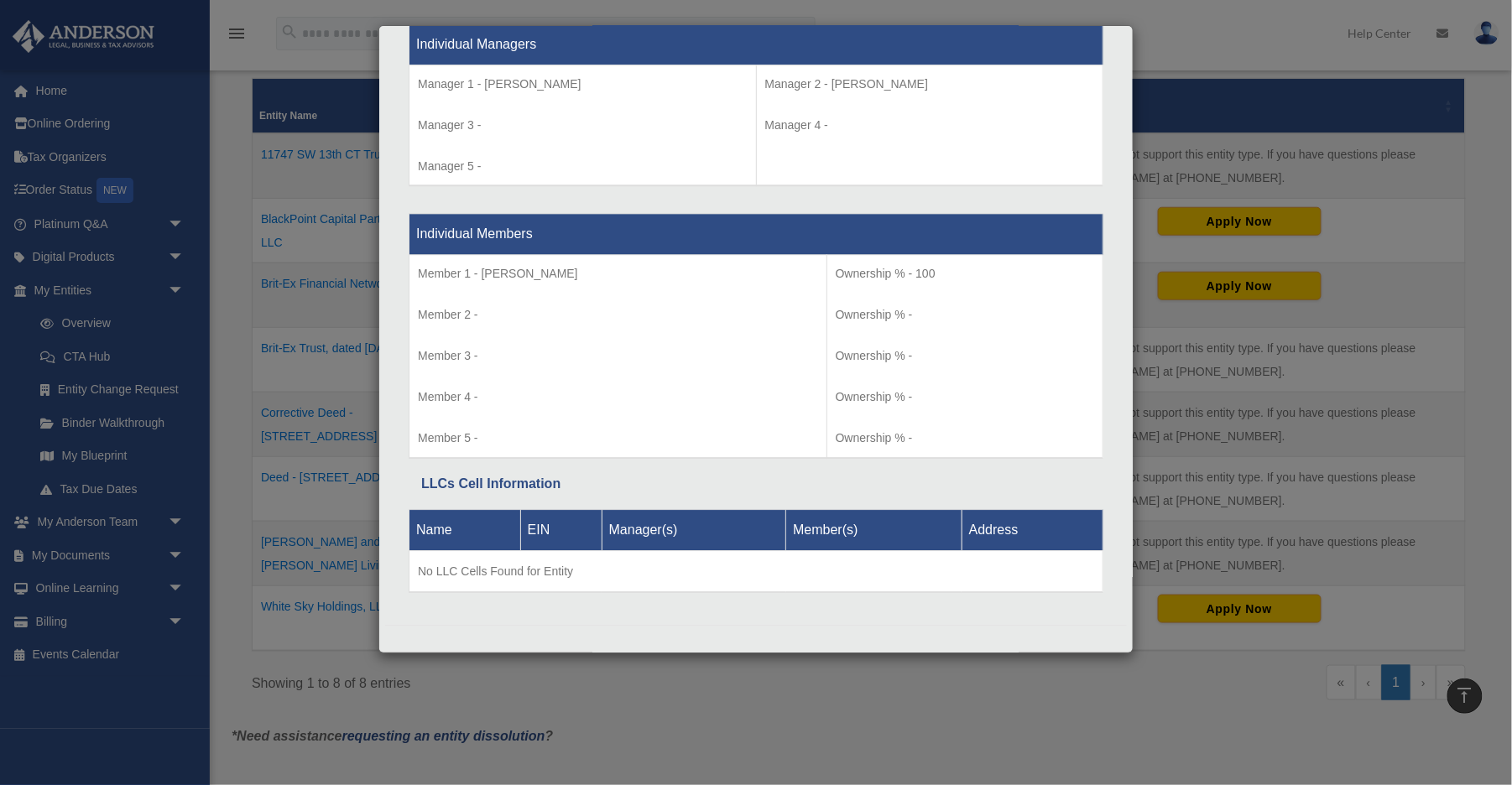
click at [920, 294] on div "Details × Articles Sent Organizational Date" at bounding box center [756, 392] width 1512 height 785
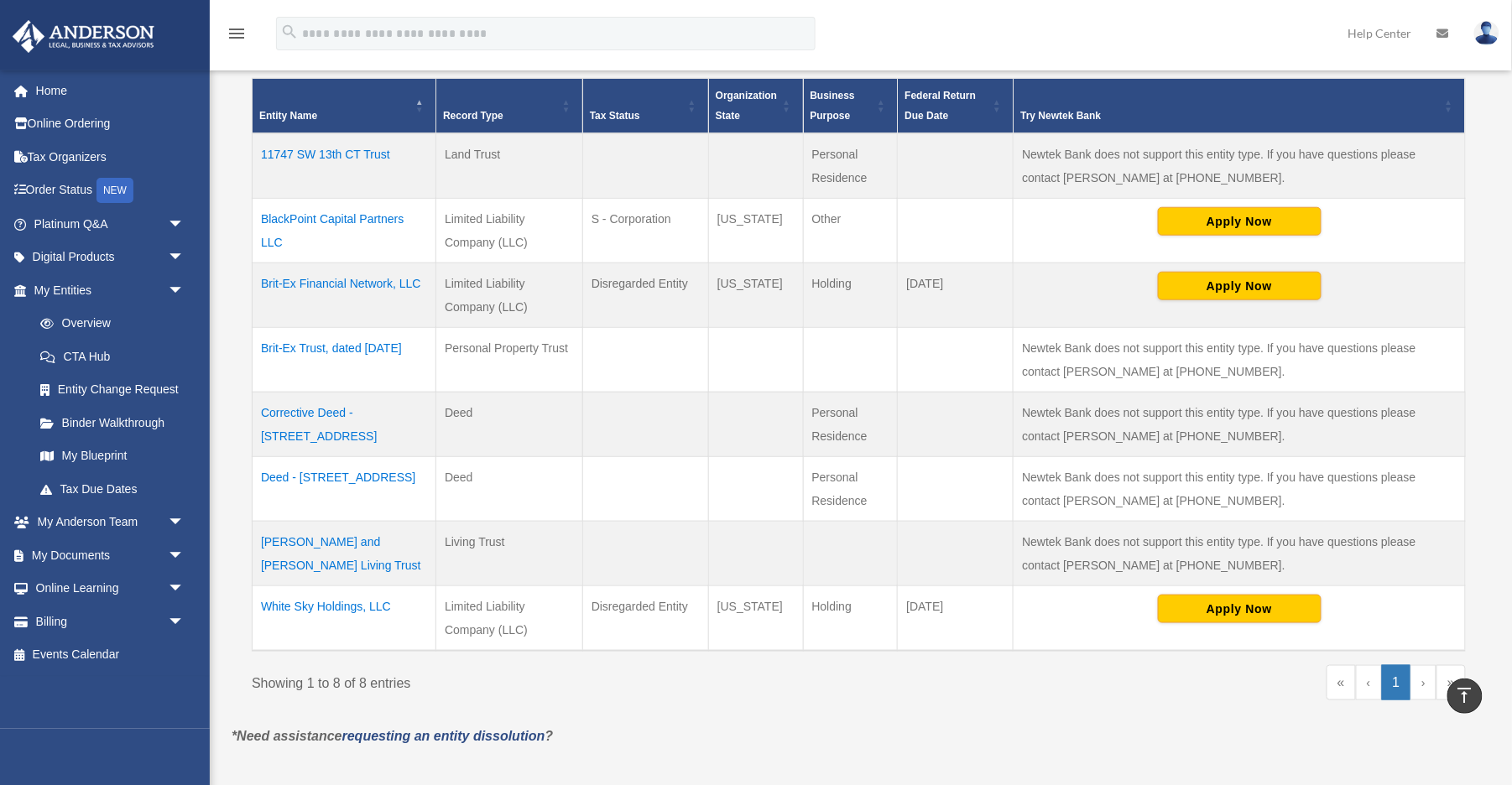
scroll to position [383, 0]
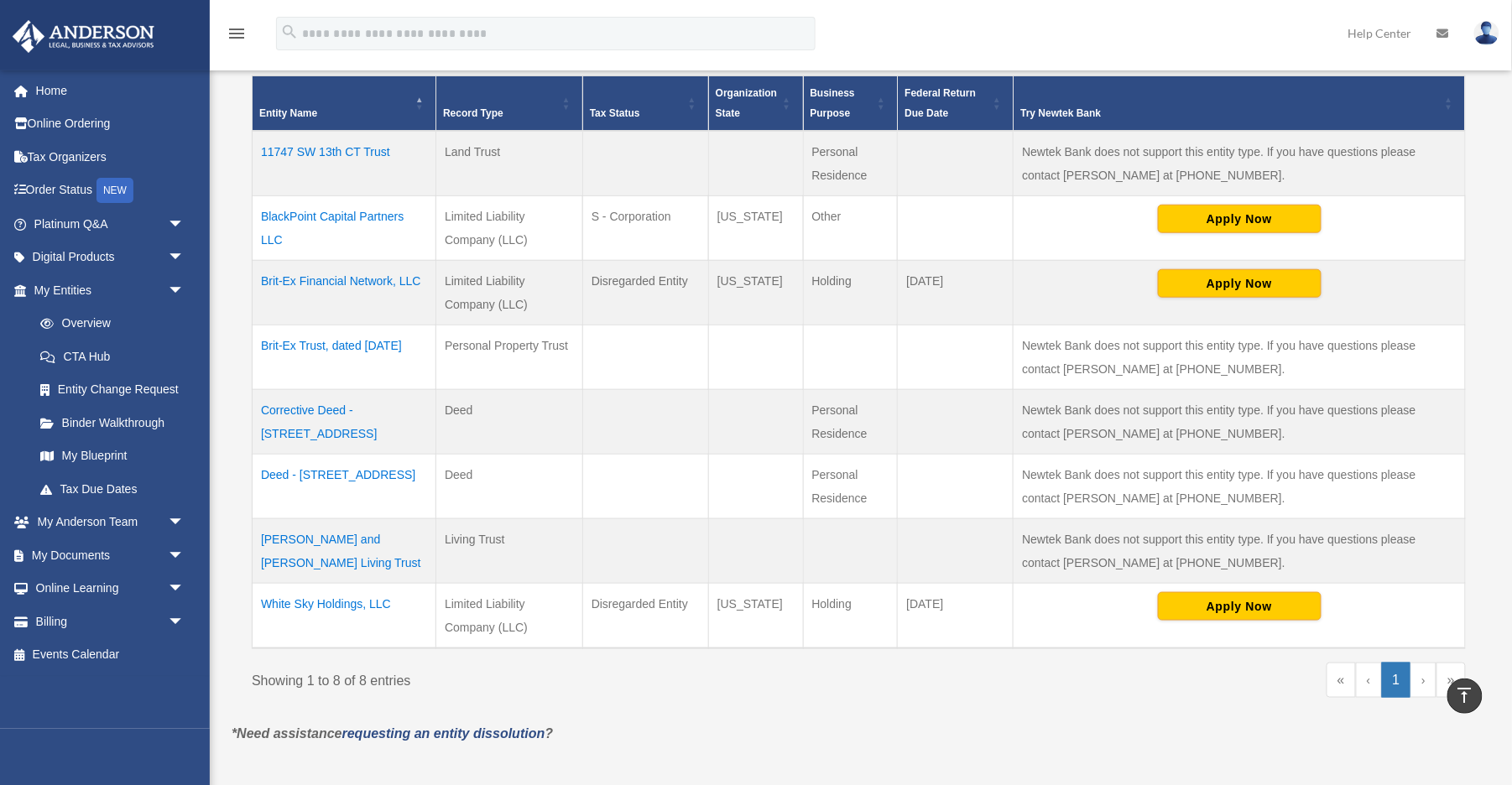
click at [307, 213] on td "BlackPoint Capital Partners LLC" at bounding box center [345, 229] width 184 height 64
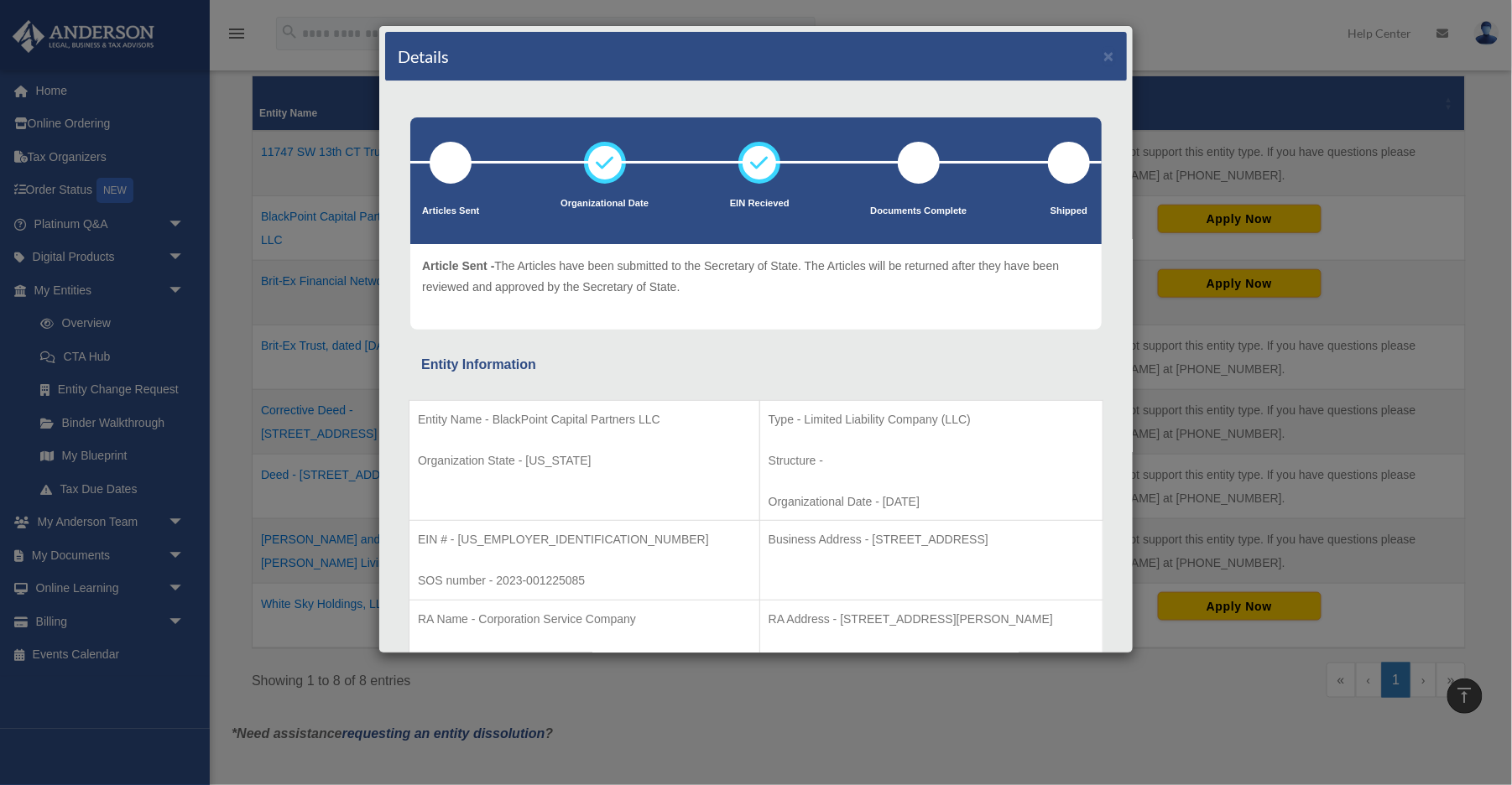
scroll to position [266, 0]
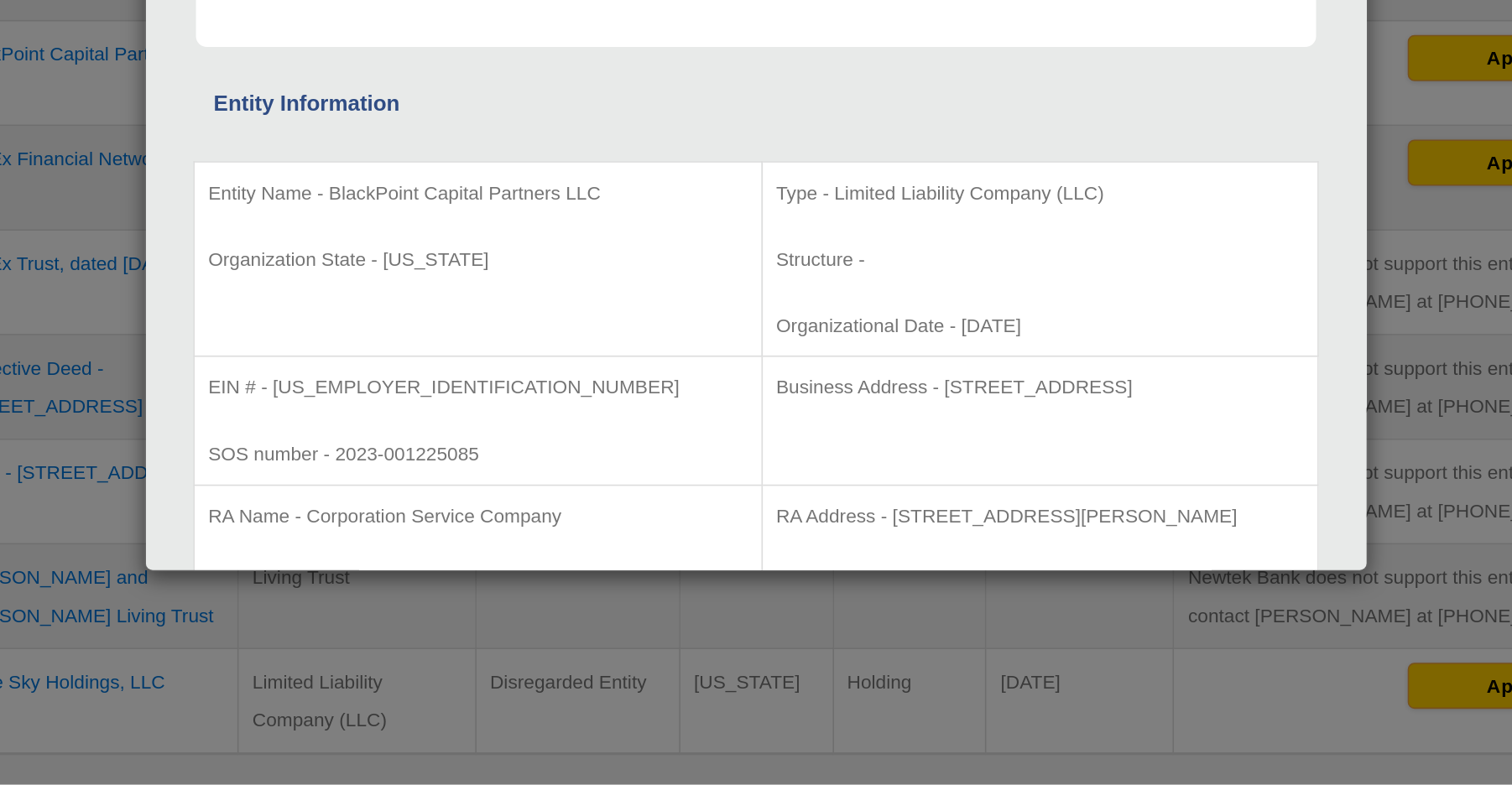
drag, startPoint x: 582, startPoint y: 208, endPoint x: 508, endPoint y: 202, distance: 74.2
click at [769, 491] on p "Organizational Date - [DATE]" at bounding box center [931, 501] width 325 height 21
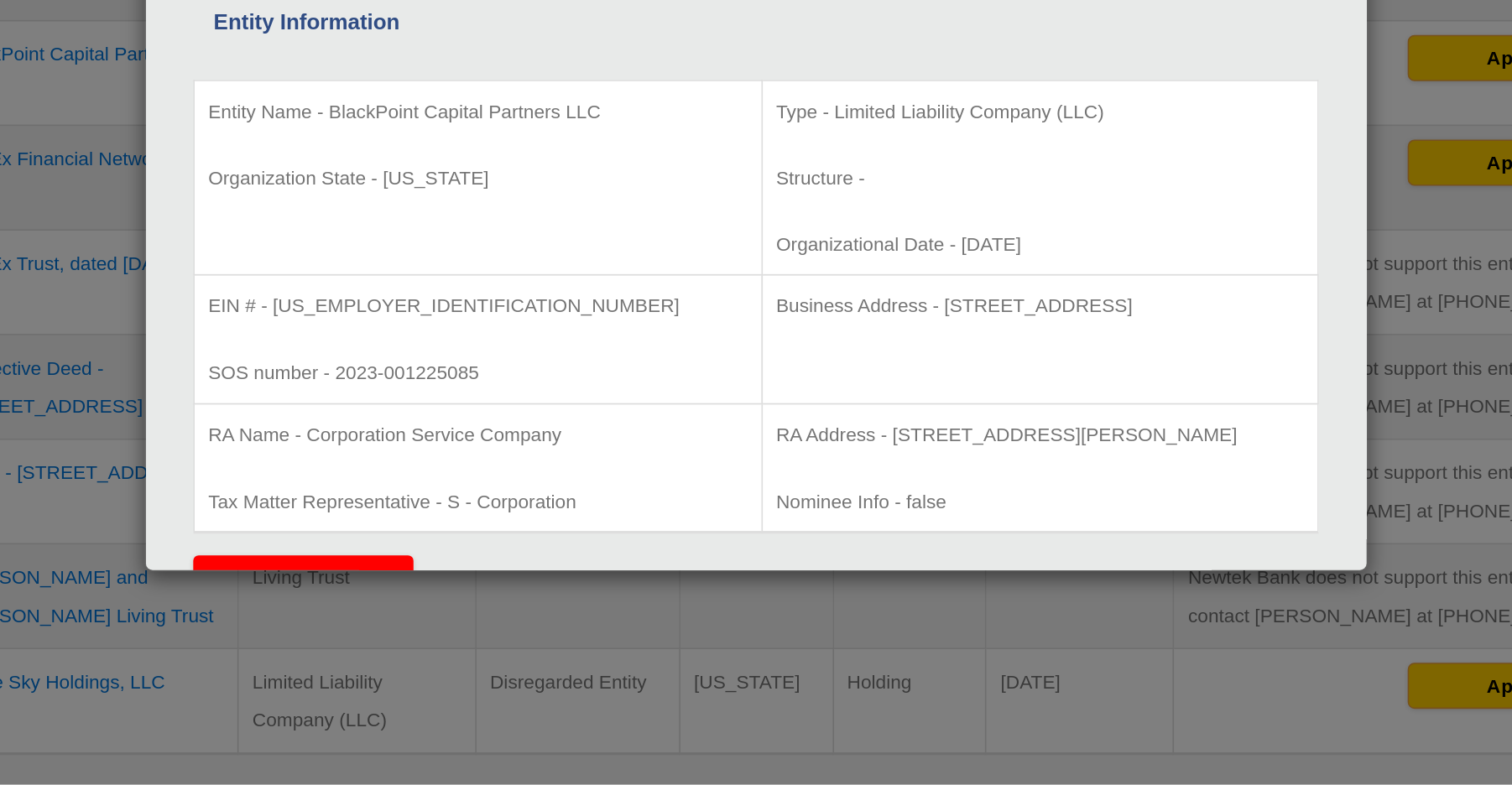
scroll to position [48, 0]
drag, startPoint x: 796, startPoint y: 190, endPoint x: 500, endPoint y: 196, distance: 296.1
click at [769, 481] on p "Business Address - [STREET_ADDRESS]" at bounding box center [931, 491] width 325 height 21
copy p "[STREET_ADDRESS]"
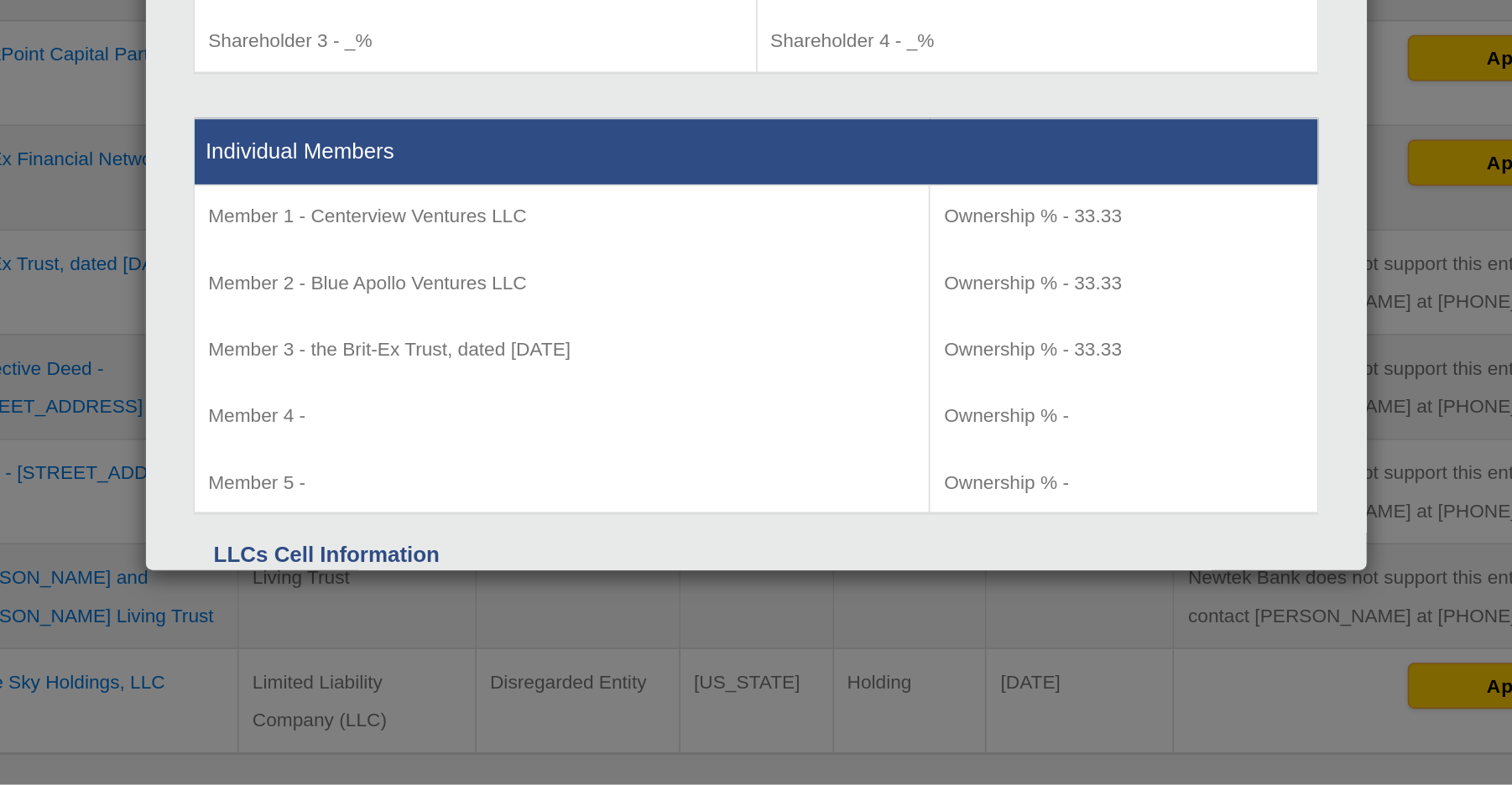
scroll to position [1235, 0]
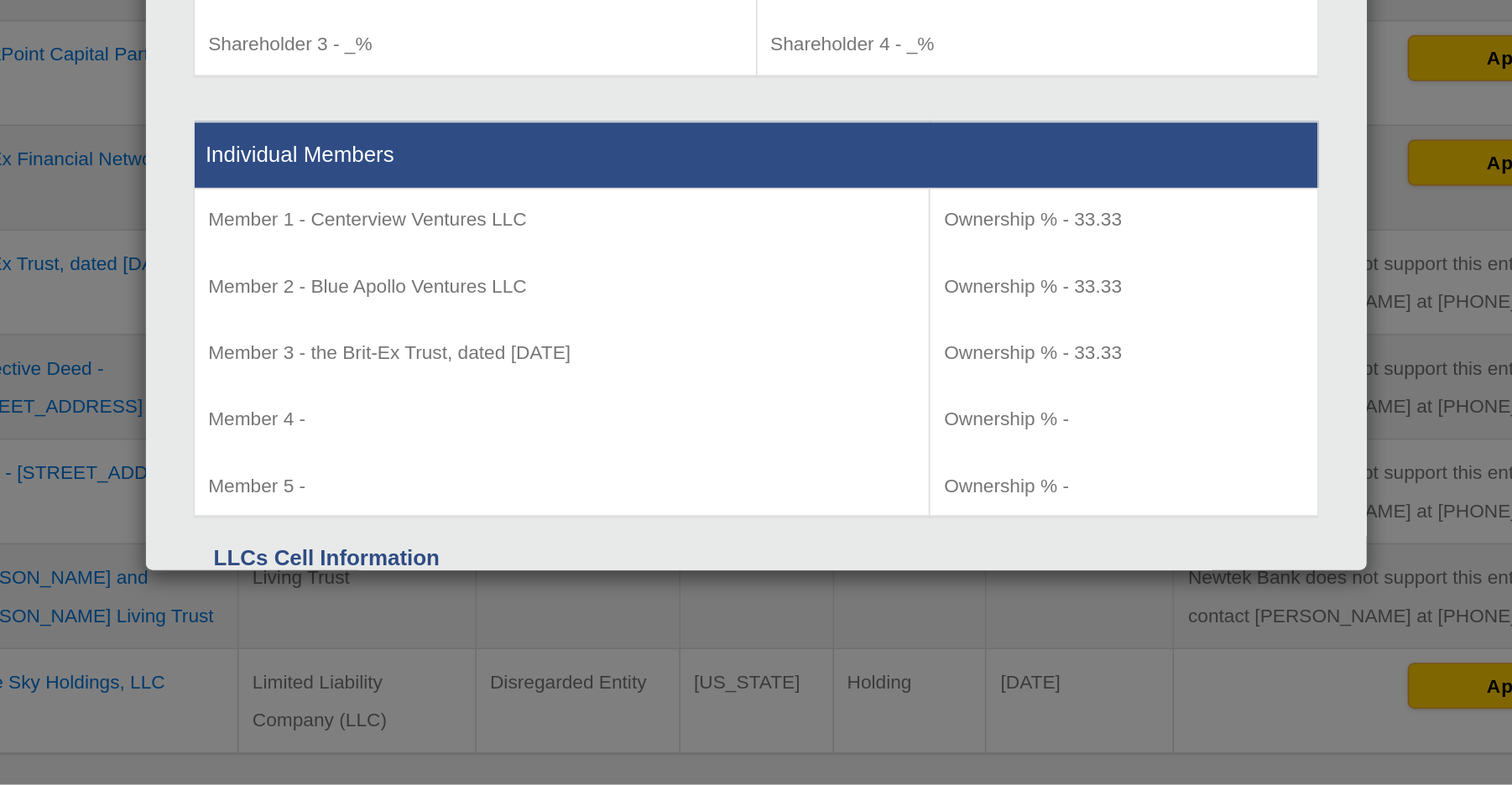
click at [506, 387] on div "Details × Articles Sent Organizational Date" at bounding box center [756, 392] width 1512 height 785
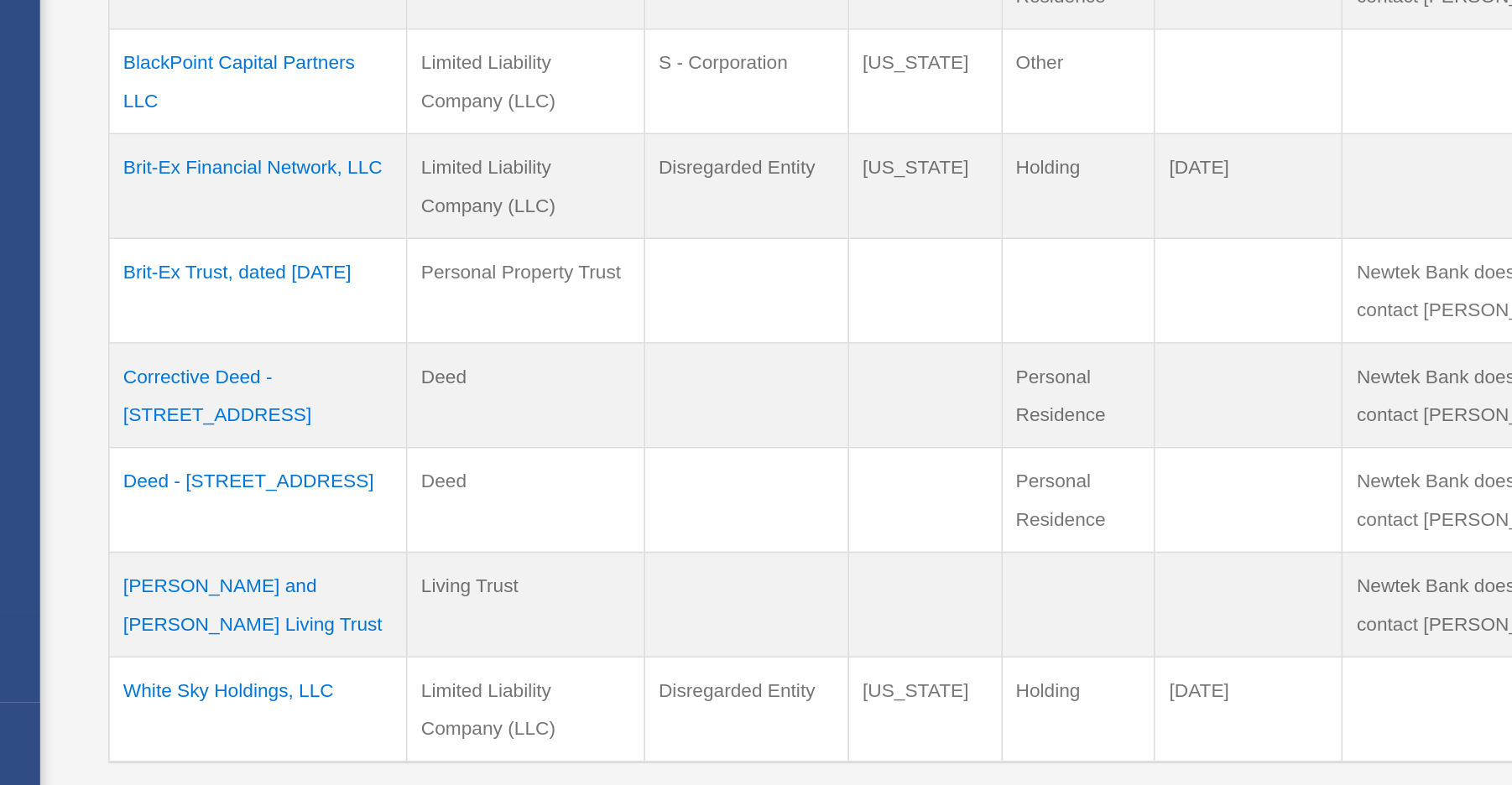
scroll to position [266, 0]
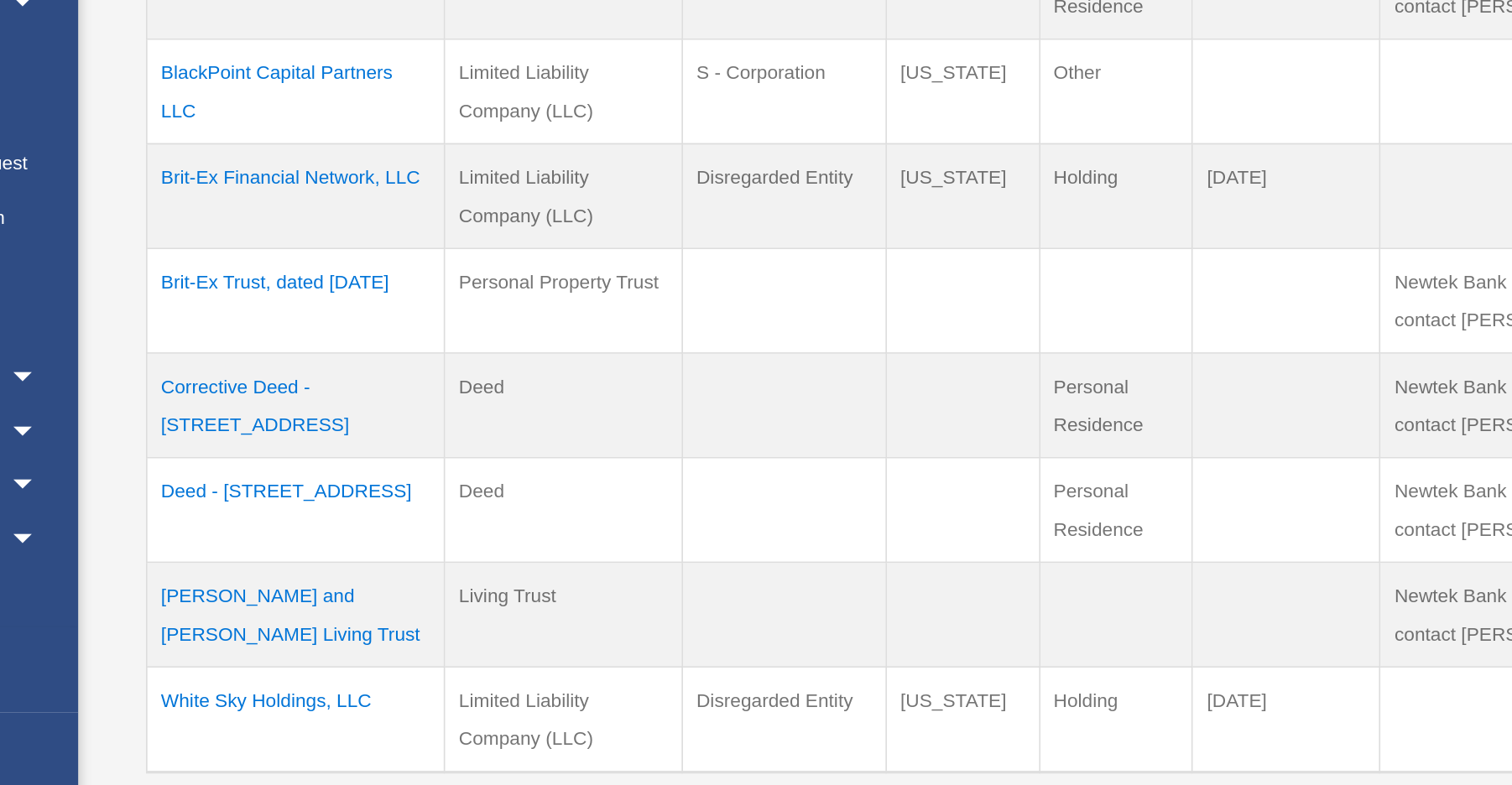
click at [253, 378] on td "Brit-Ex Financial Network, LLC" at bounding box center [345, 410] width 184 height 64
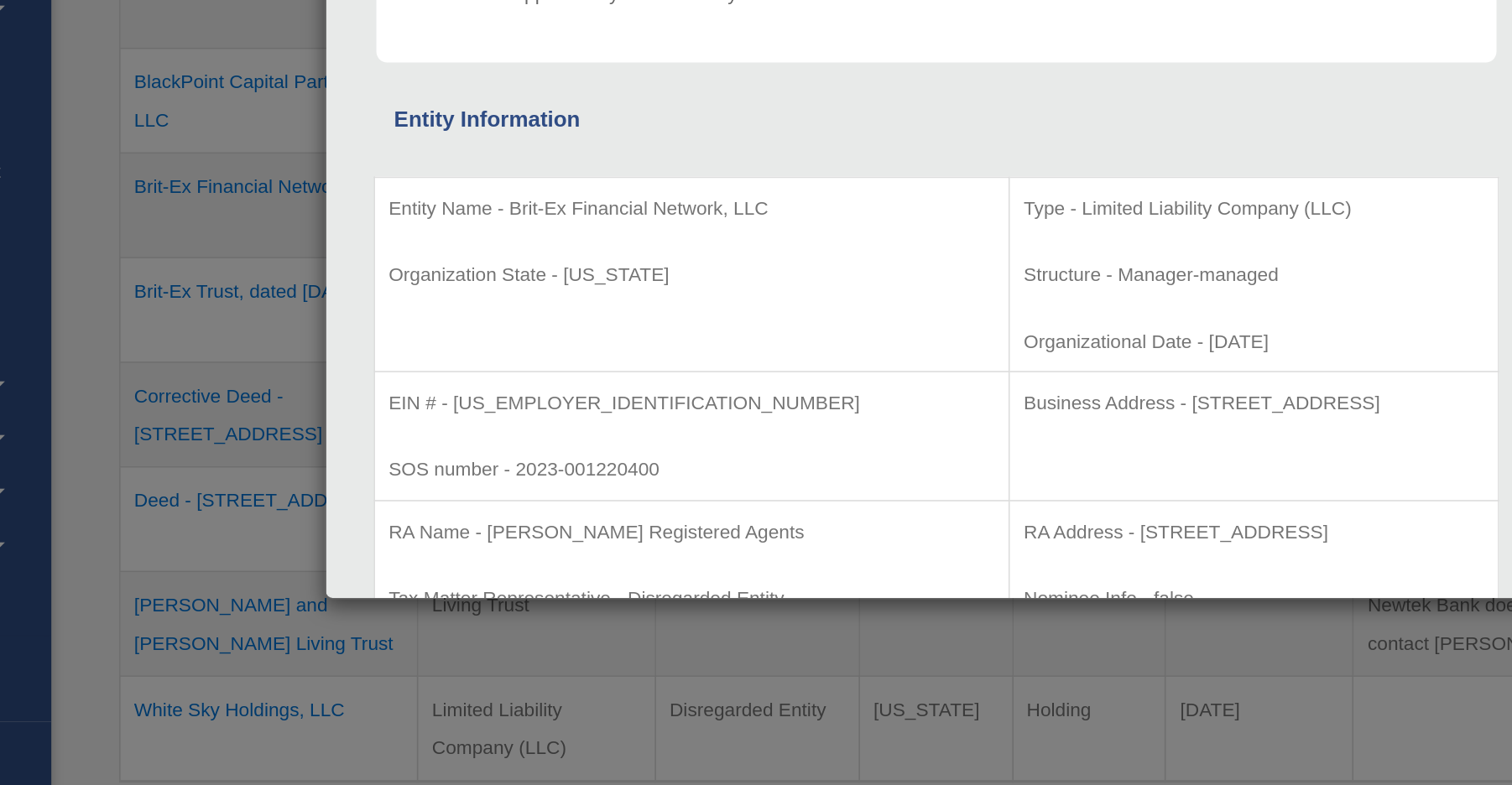
scroll to position [0, 0]
click at [149, 146] on div "Details × Articles Sent Organizational Date" at bounding box center [756, 392] width 1512 height 785
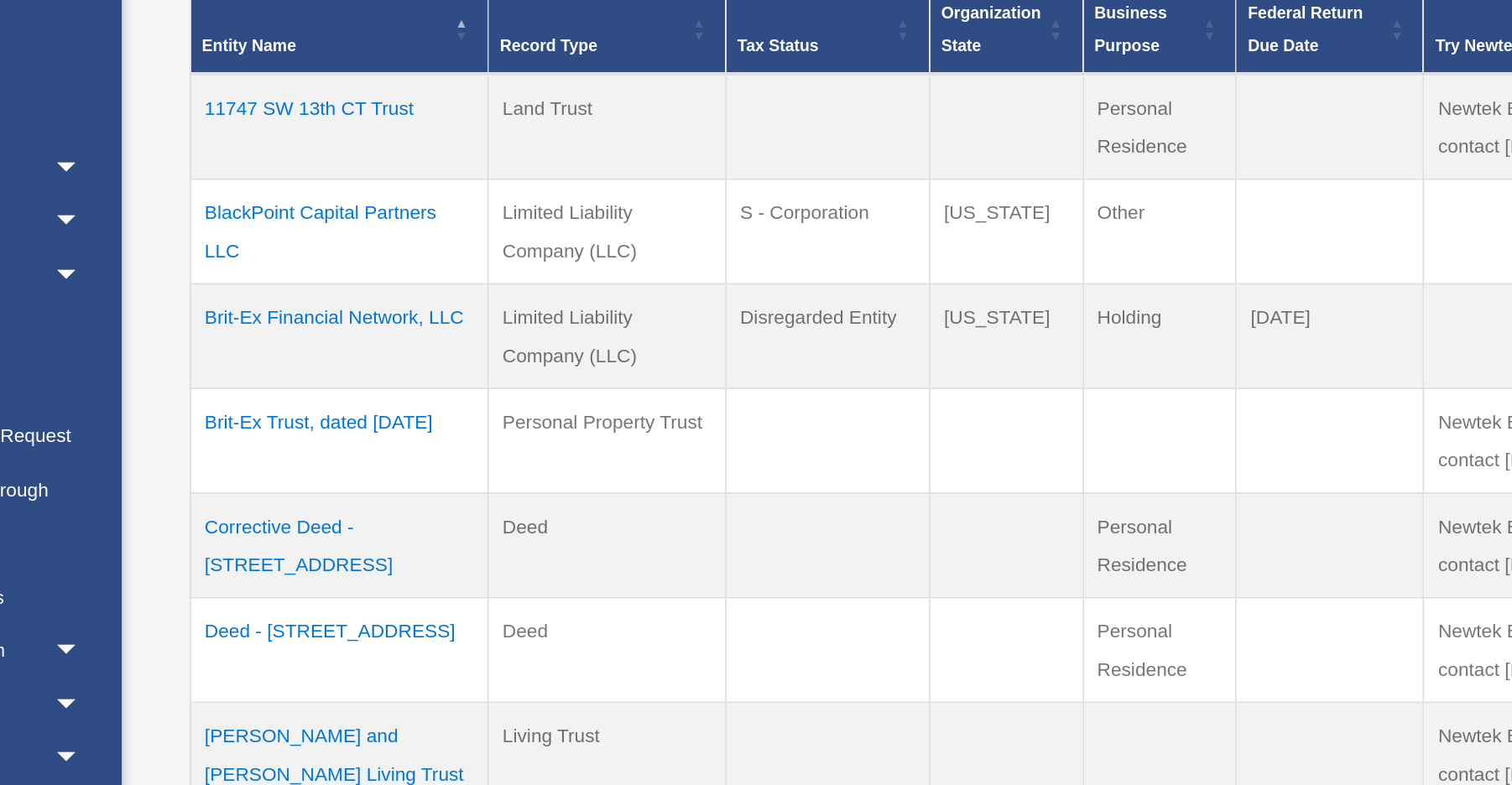
scroll to position [348, 0]
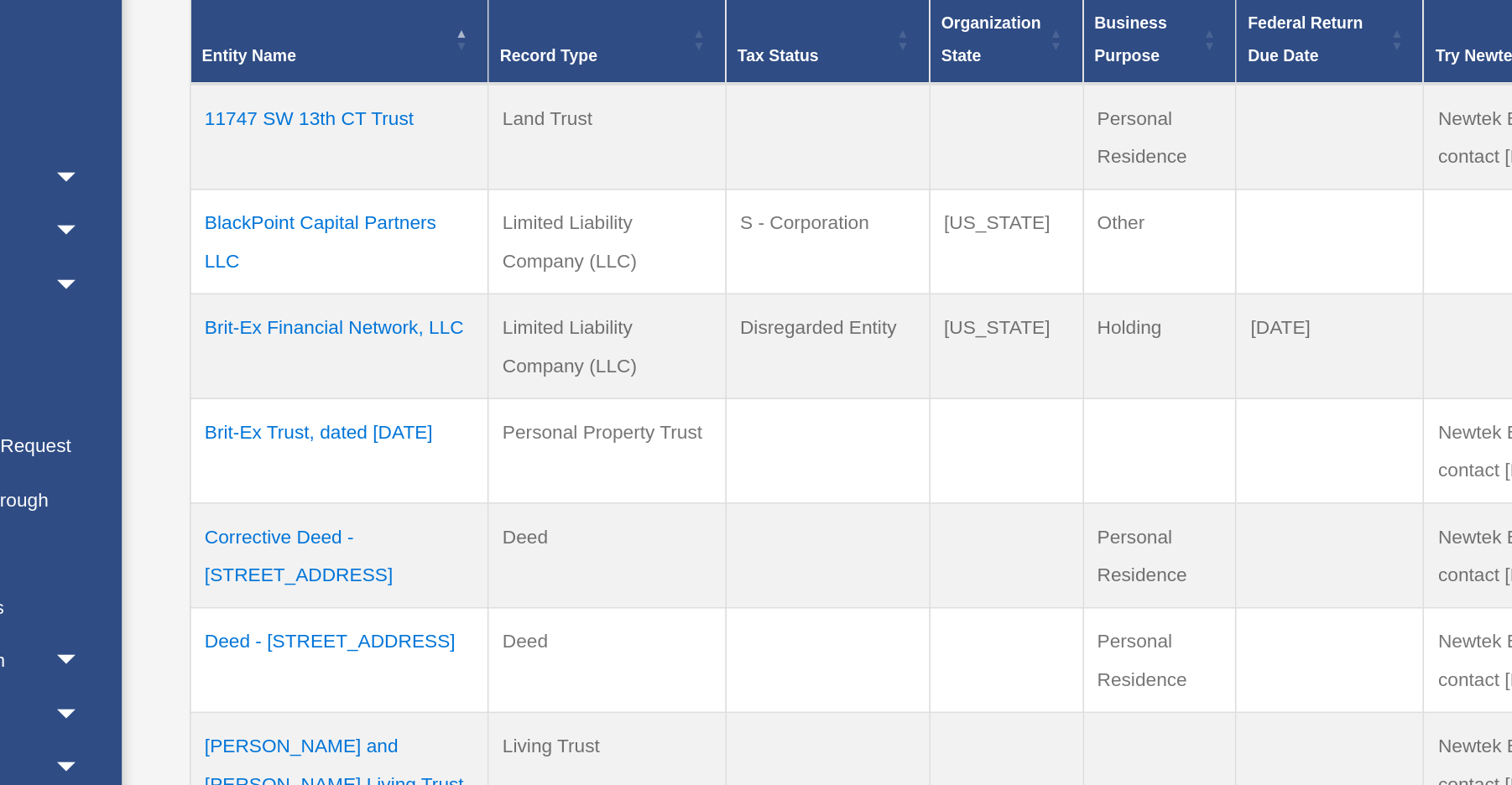
click at [253, 231] on td "BlackPoint Capital Partners LLC" at bounding box center [345, 263] width 184 height 64
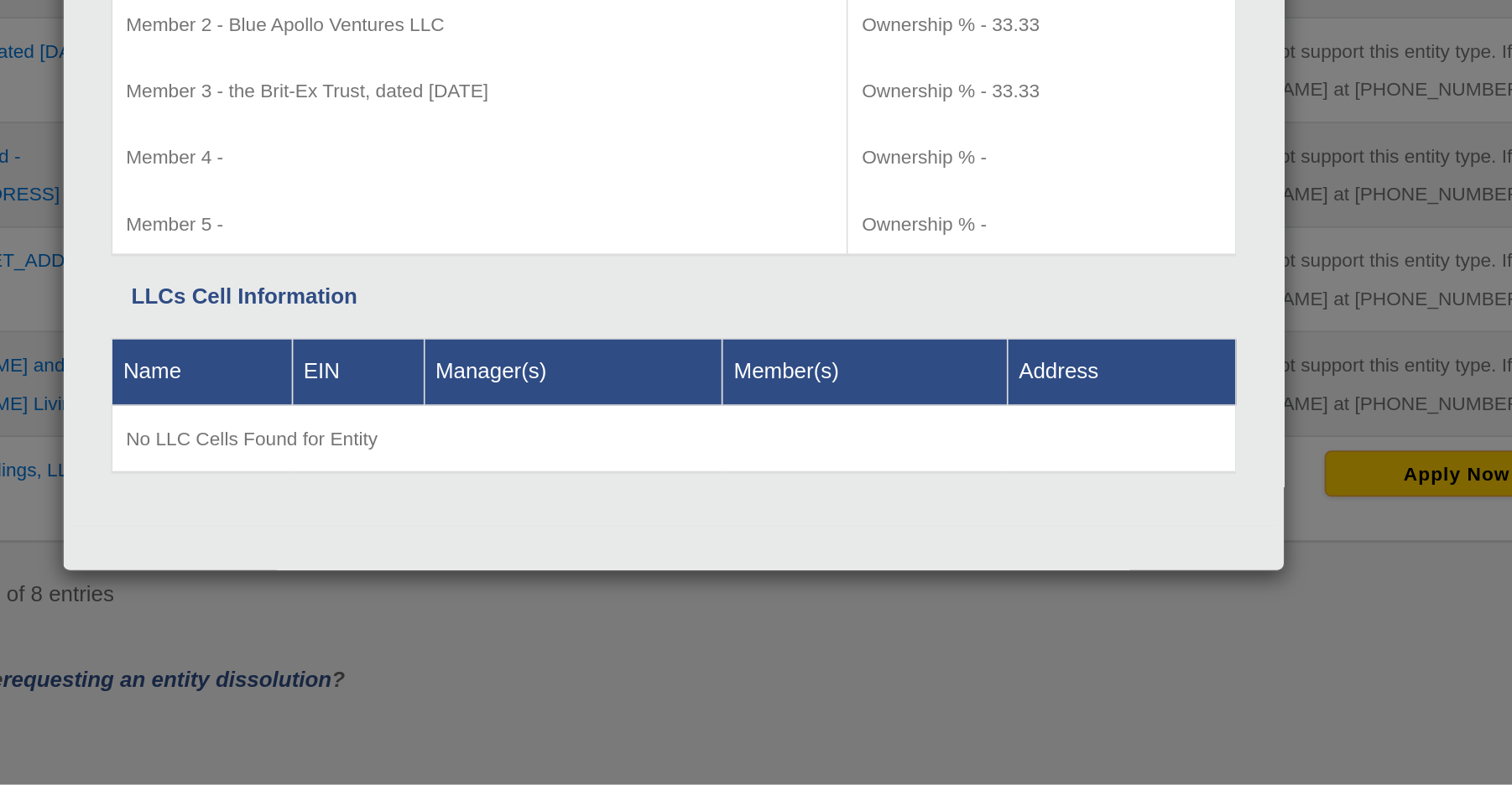
scroll to position [424, 0]
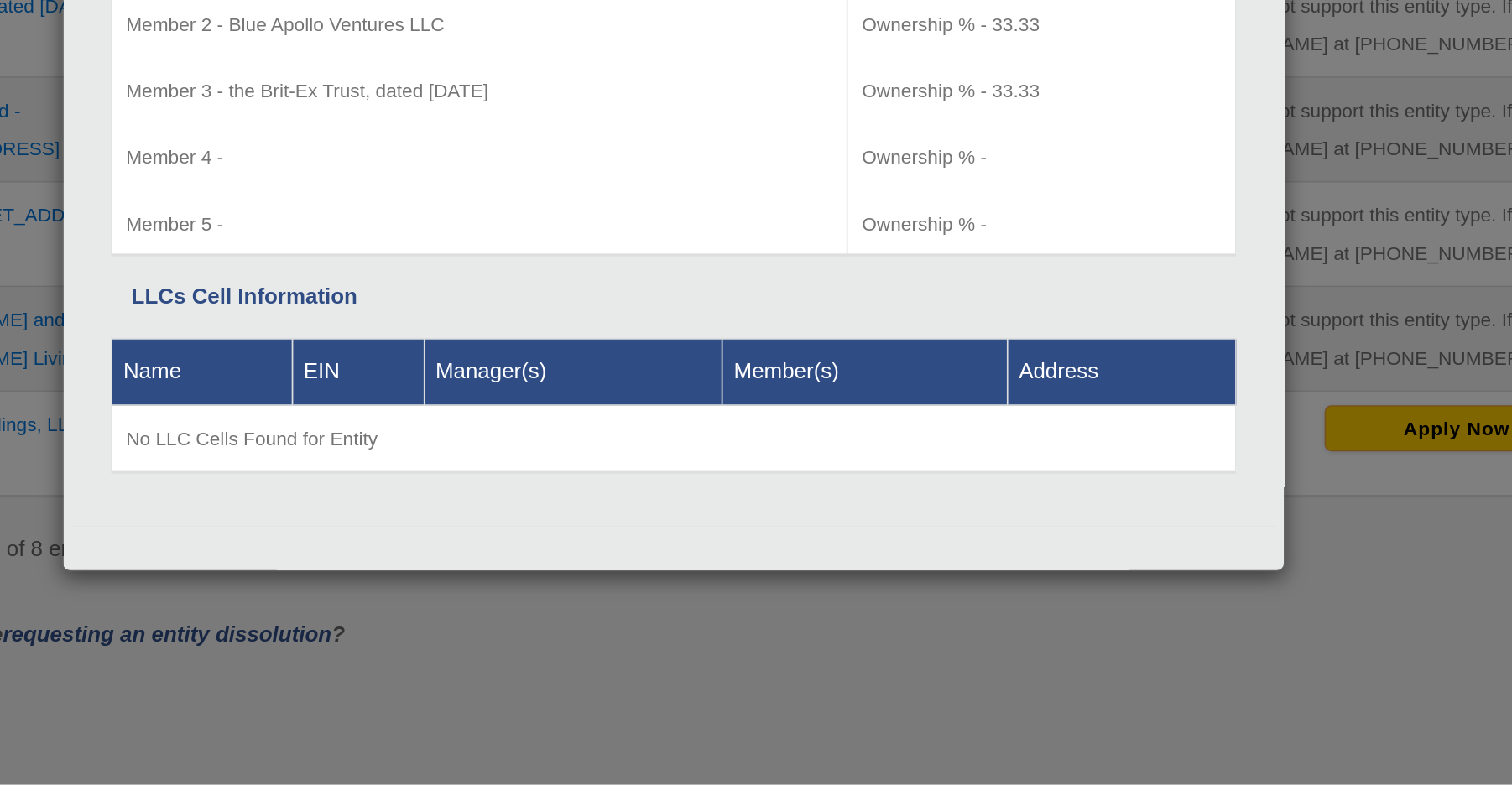
click at [673, 409] on div "Details × Articles Sent Organizational Date" at bounding box center [756, 392] width 1512 height 785
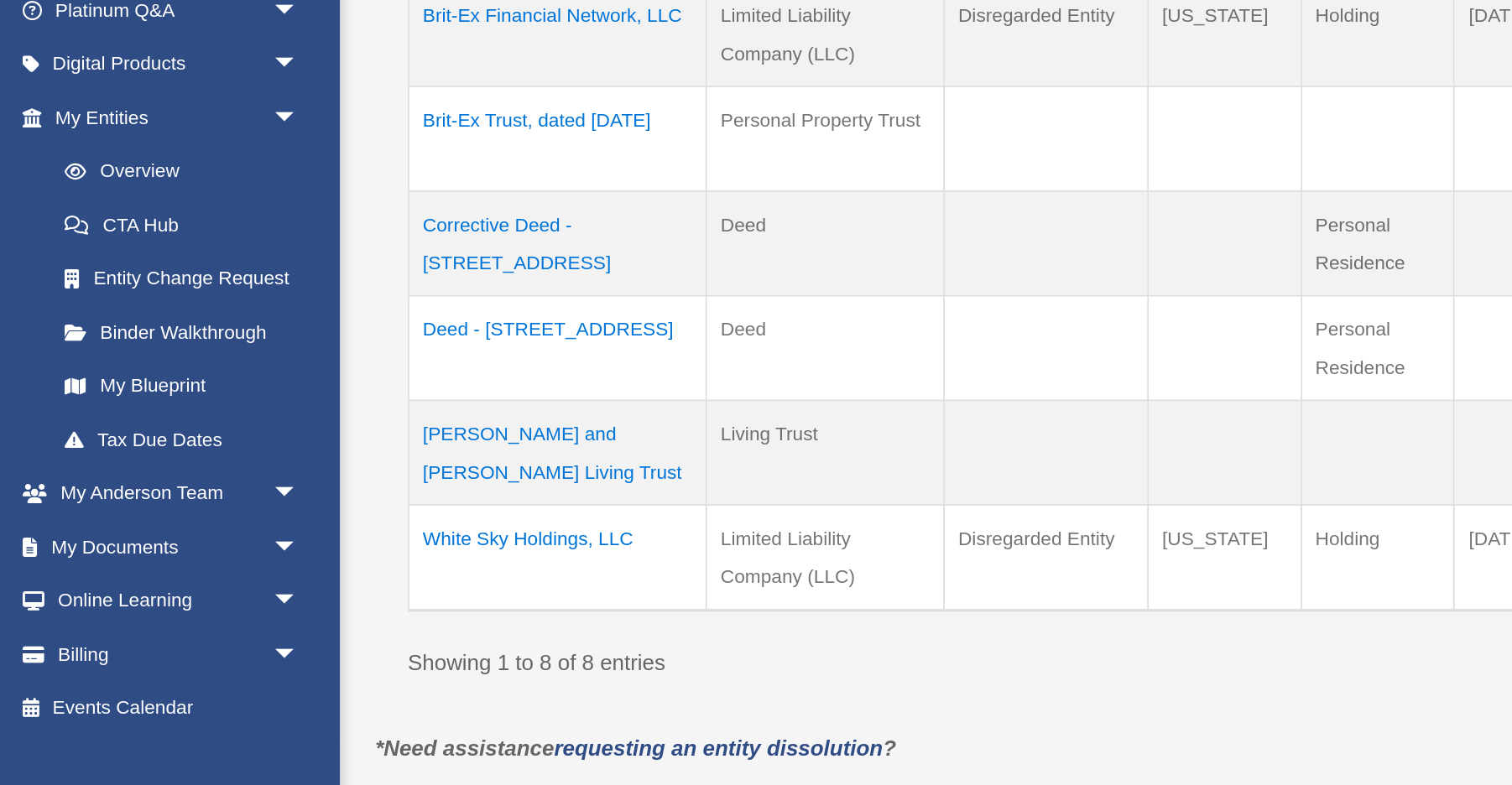
scroll to position [437, 0]
click at [339, 465] on td "[PERSON_NAME] and [PERSON_NAME] Living Trust" at bounding box center [345, 497] width 184 height 64
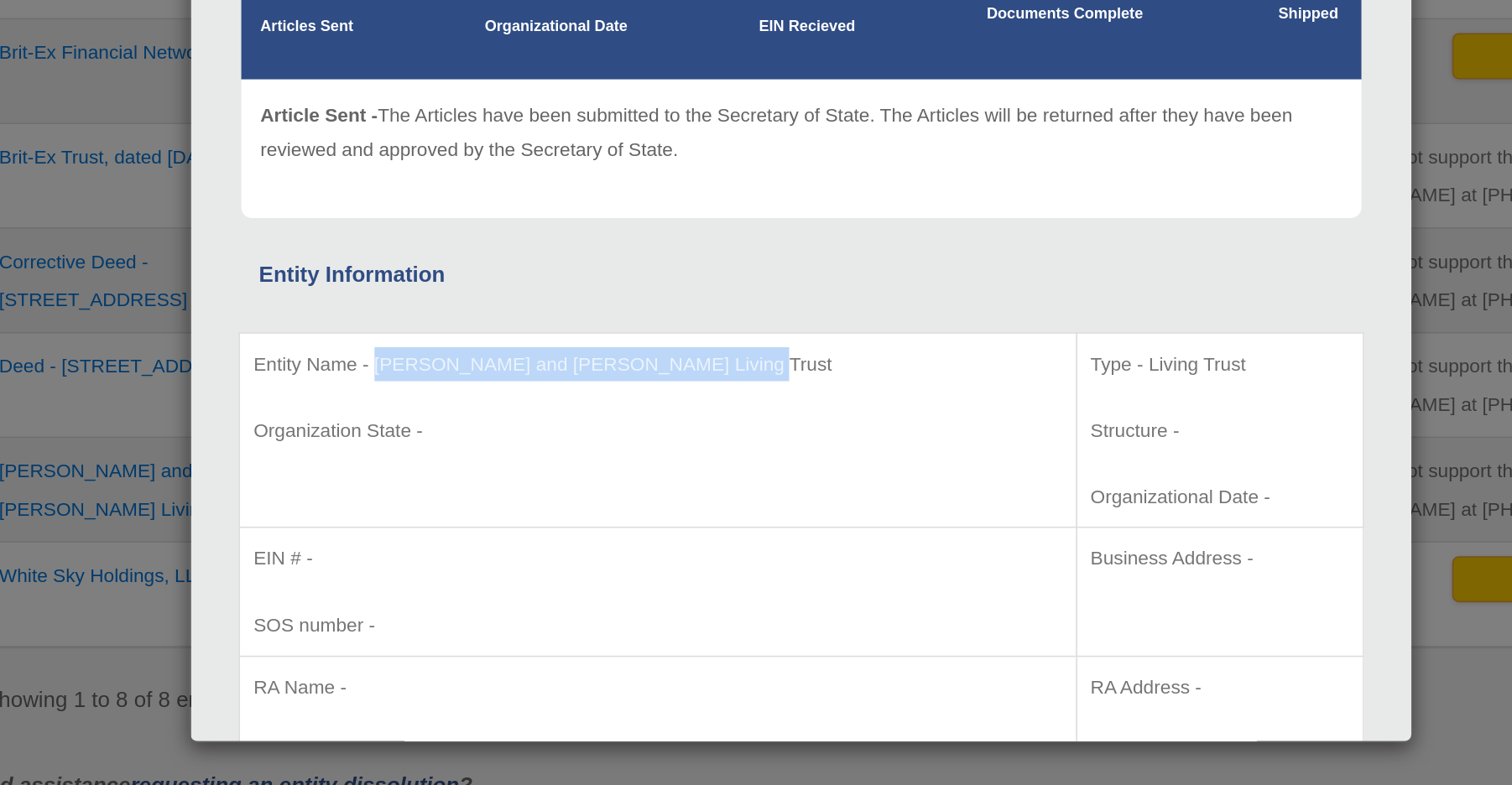
drag, startPoint x: 466, startPoint y: 227, endPoint x: 230, endPoint y: 221, distance: 236.1
click at [417, 409] on p "Entity Name - [PERSON_NAME] and [PERSON_NAME] Living Trust" at bounding box center [667, 419] width 500 height 21
copy p "[PERSON_NAME] and [PERSON_NAME] Living Trust"
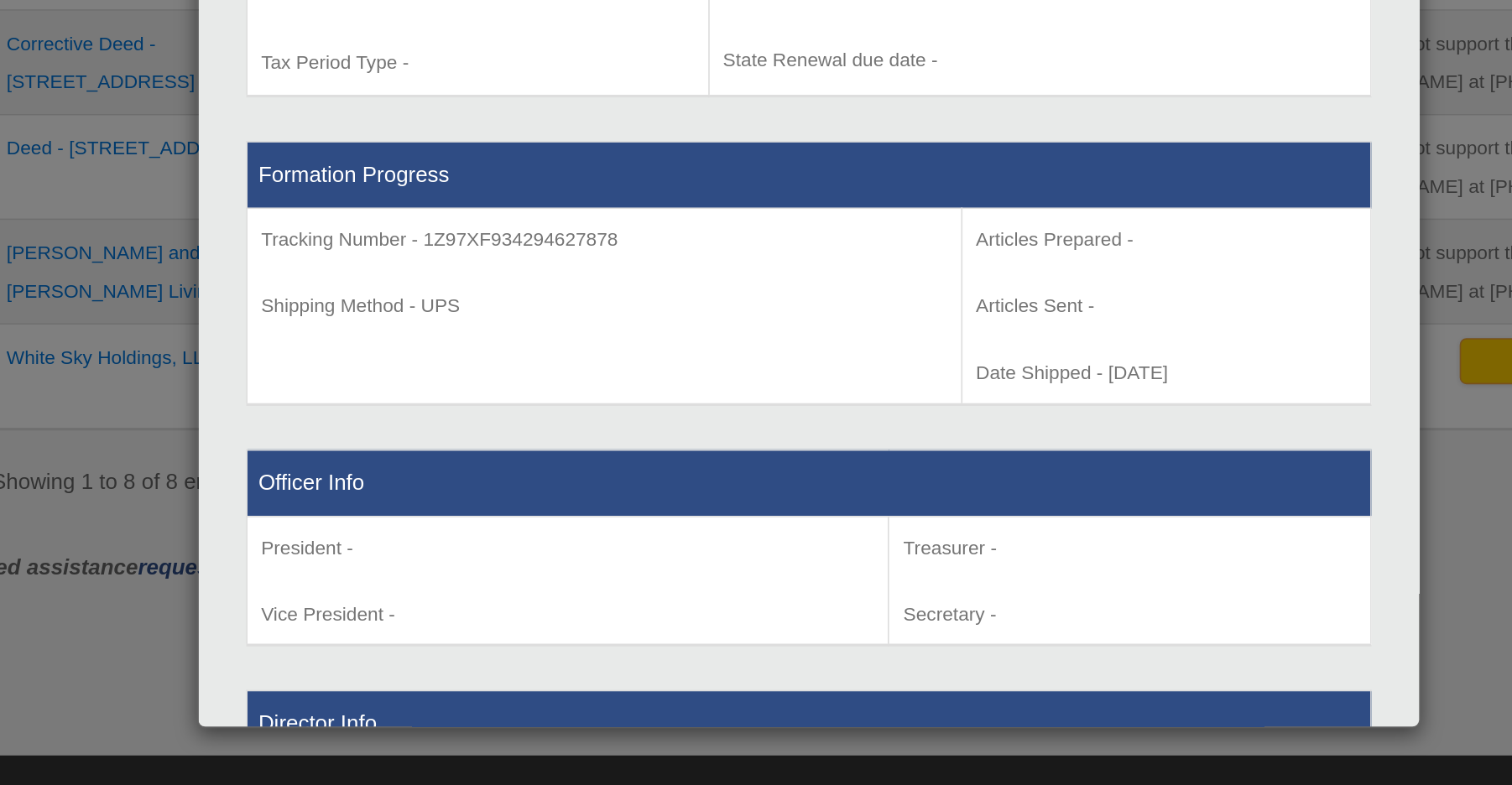
scroll to position [637, 0]
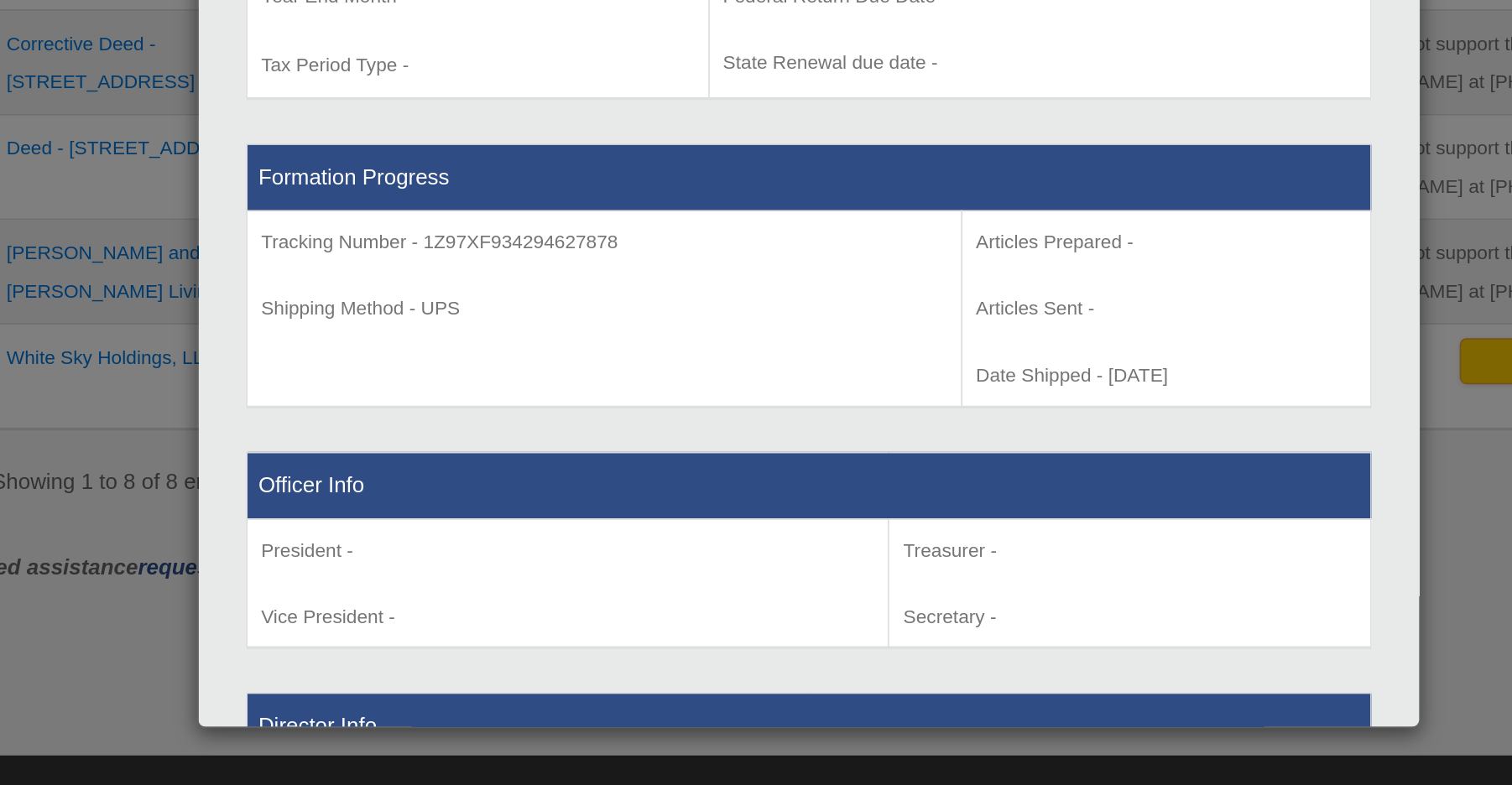
drag, startPoint x: 730, startPoint y: 232, endPoint x: 658, endPoint y: 232, distance: 72.0
click at [859, 425] on p "Date Shipped - [DATE]" at bounding box center [976, 435] width 235 height 21
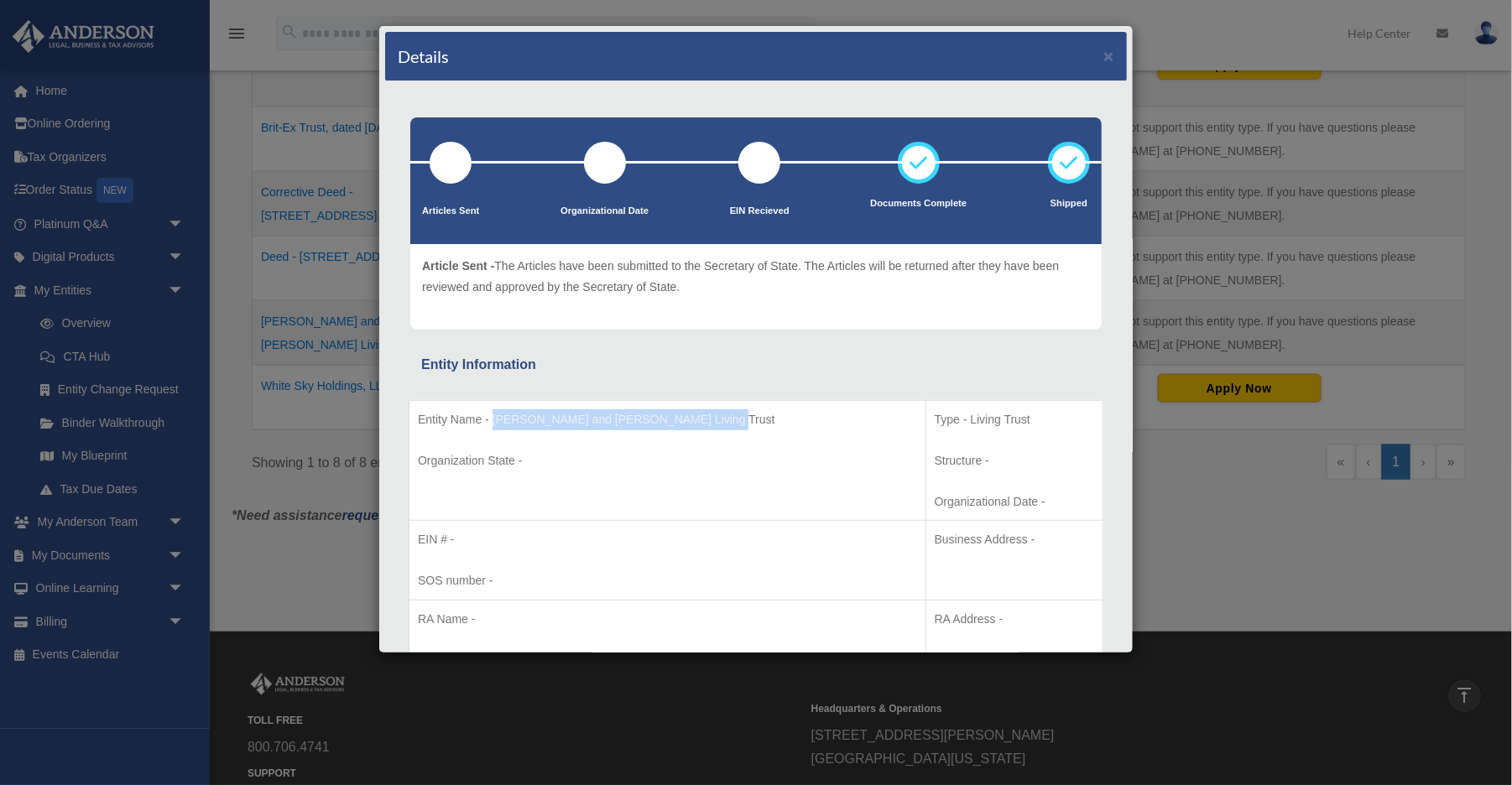
scroll to position [0, 0]
click at [920, 52] on button "×" at bounding box center [1108, 56] width 11 height 18
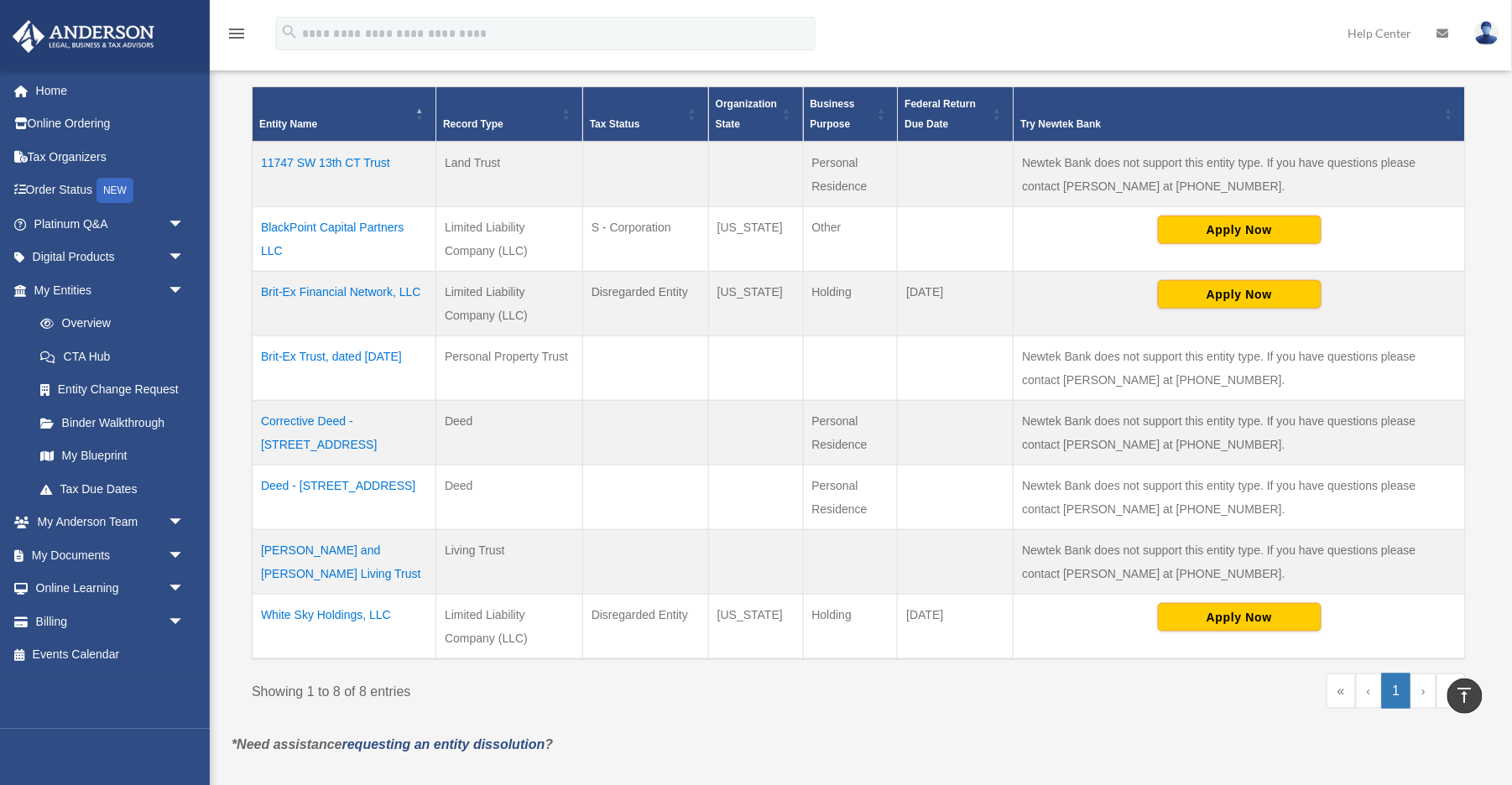
scroll to position [370, 0]
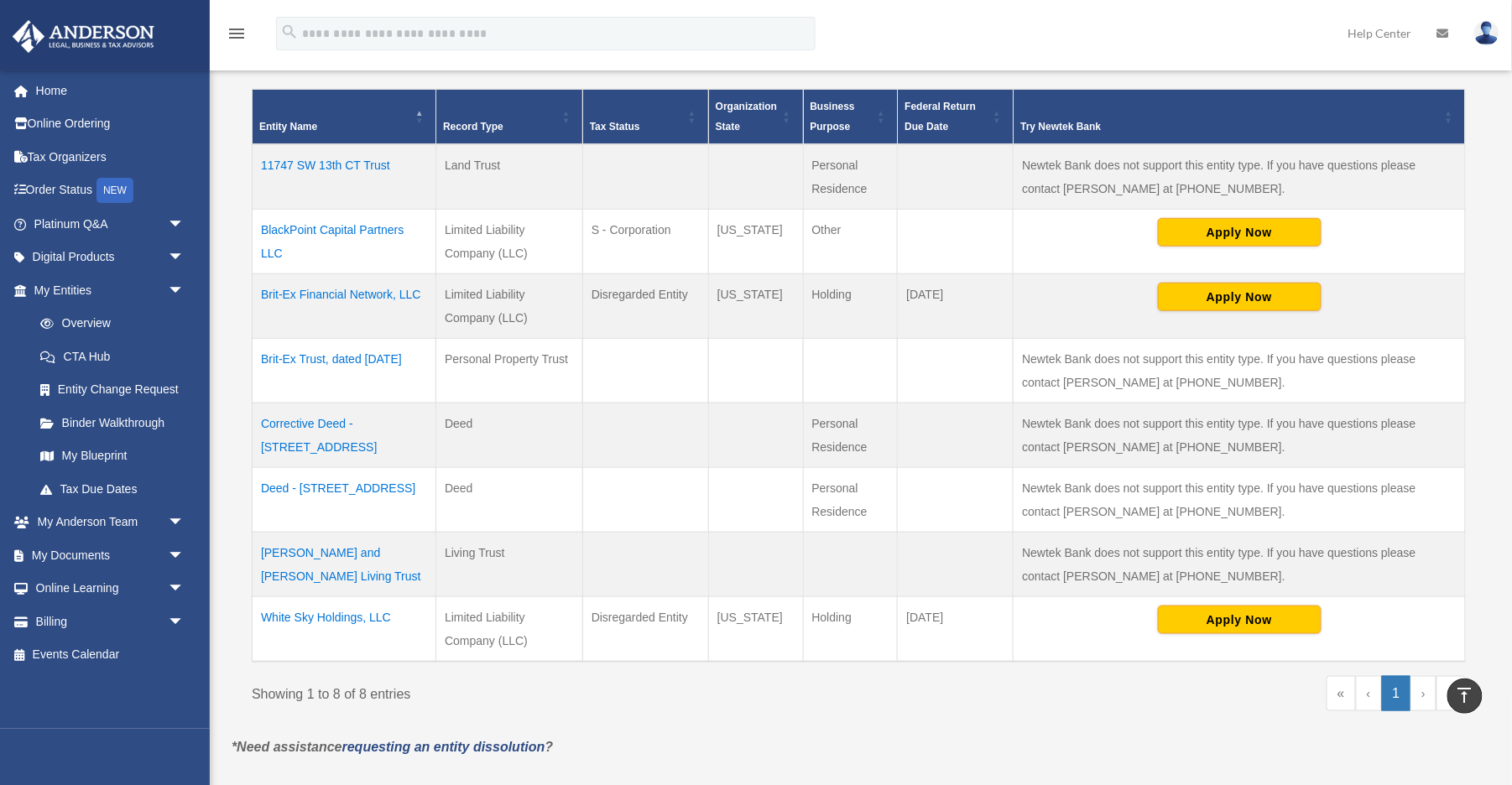
click at [356, 361] on td "Brit-Ex Trust, dated [DATE]" at bounding box center [345, 371] width 184 height 64
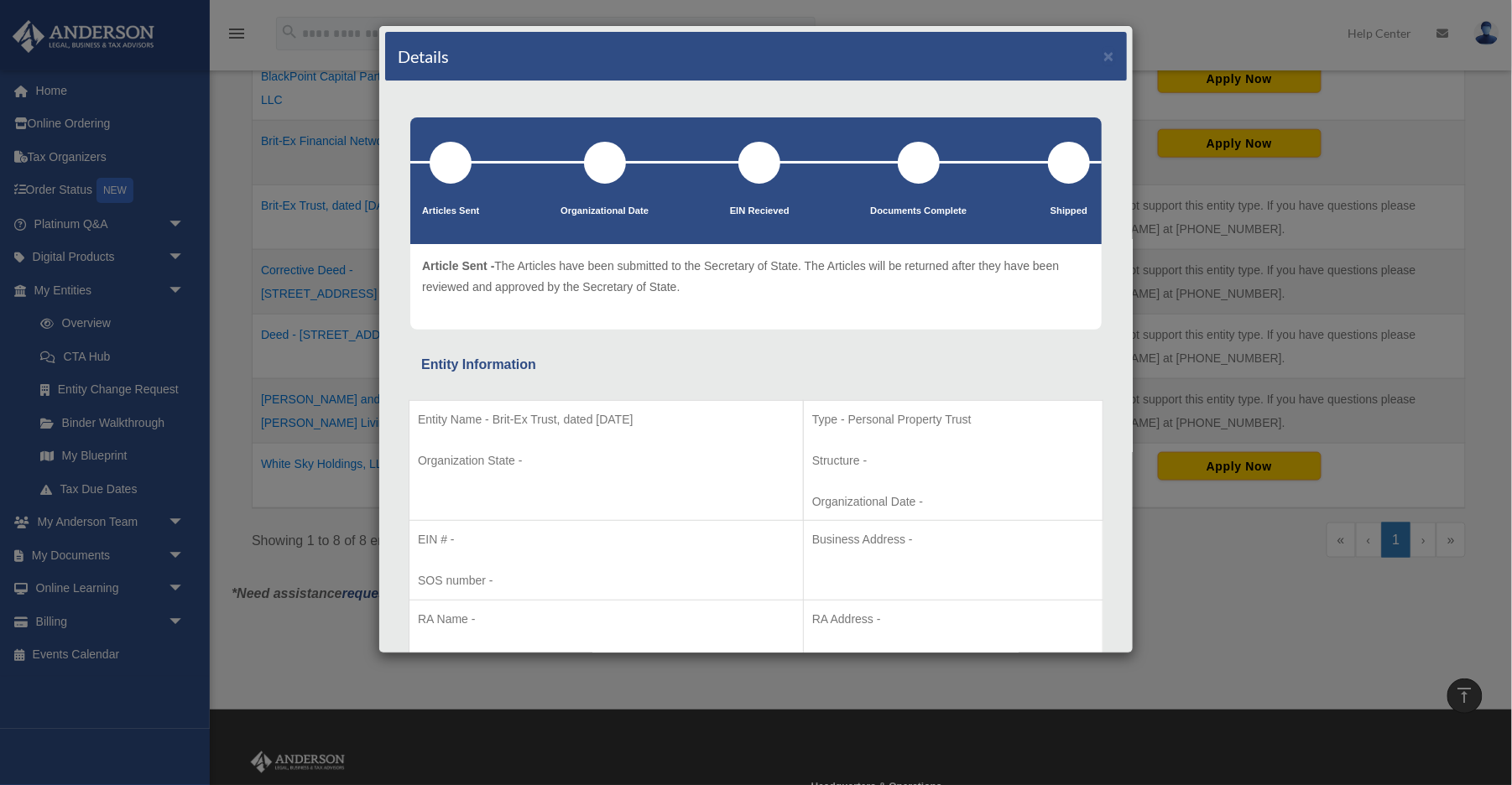
scroll to position [0, 0]
click at [920, 54] on button "×" at bounding box center [1108, 56] width 11 height 18
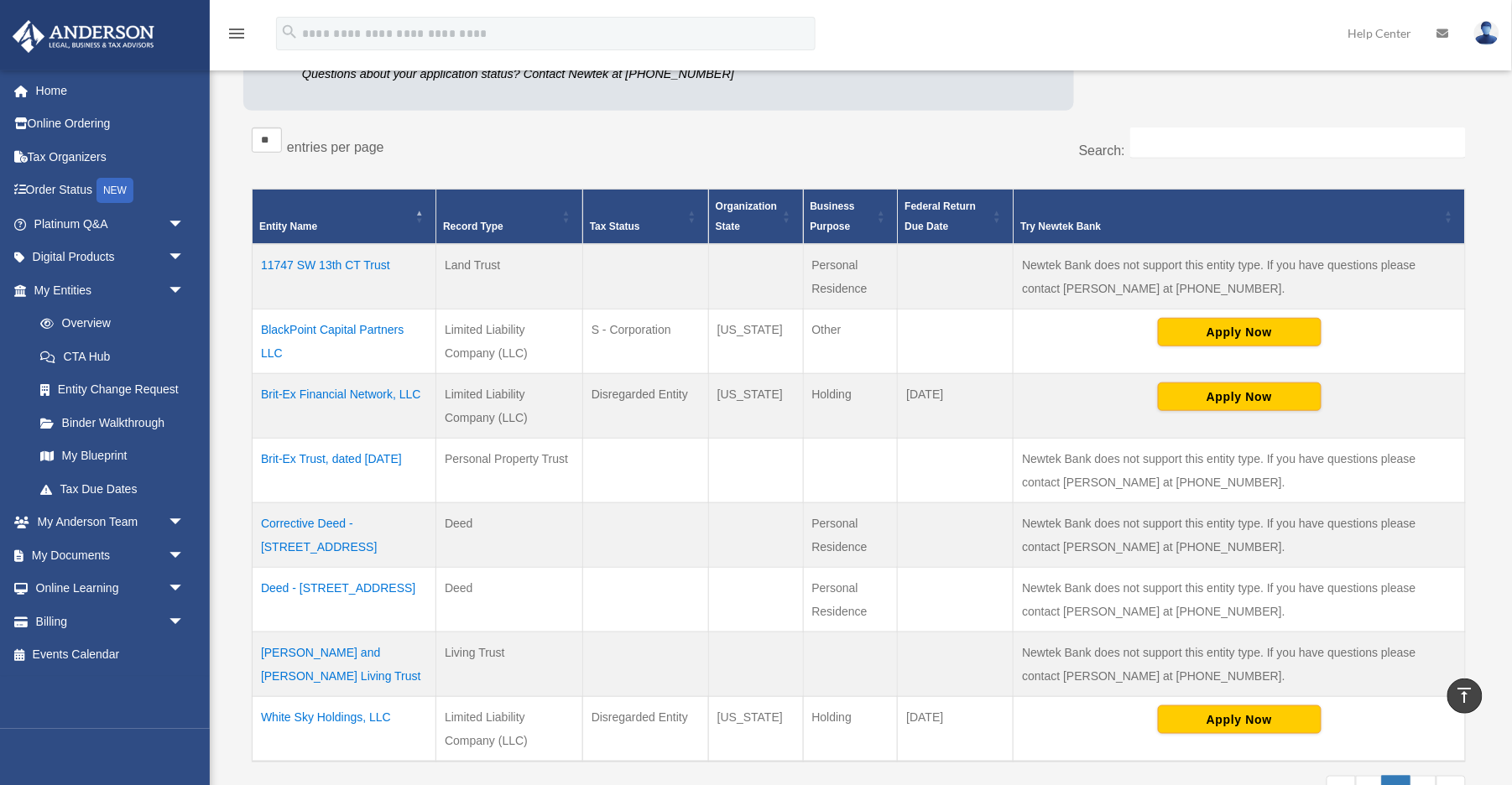
scroll to position [270, 0]
click at [331, 267] on td "11747 SW 13th CT Trust" at bounding box center [345, 276] width 184 height 65
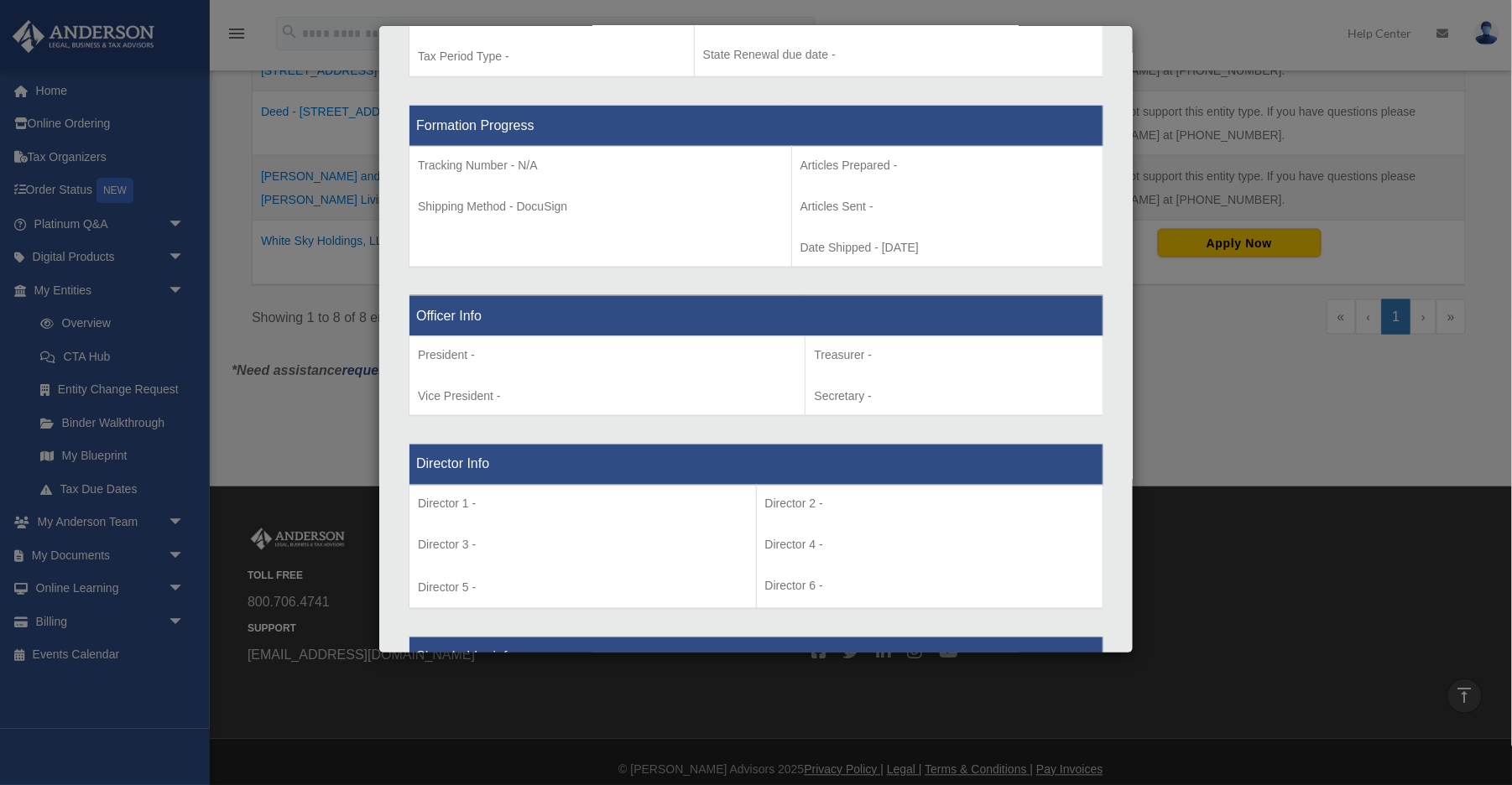
scroll to position [825, 0]
click at [398, 46] on div "Entity Information Entity Name - 11747 SW 13th CT Trust Organization State - Ty…" at bounding box center [756, 216] width 717 height 1378
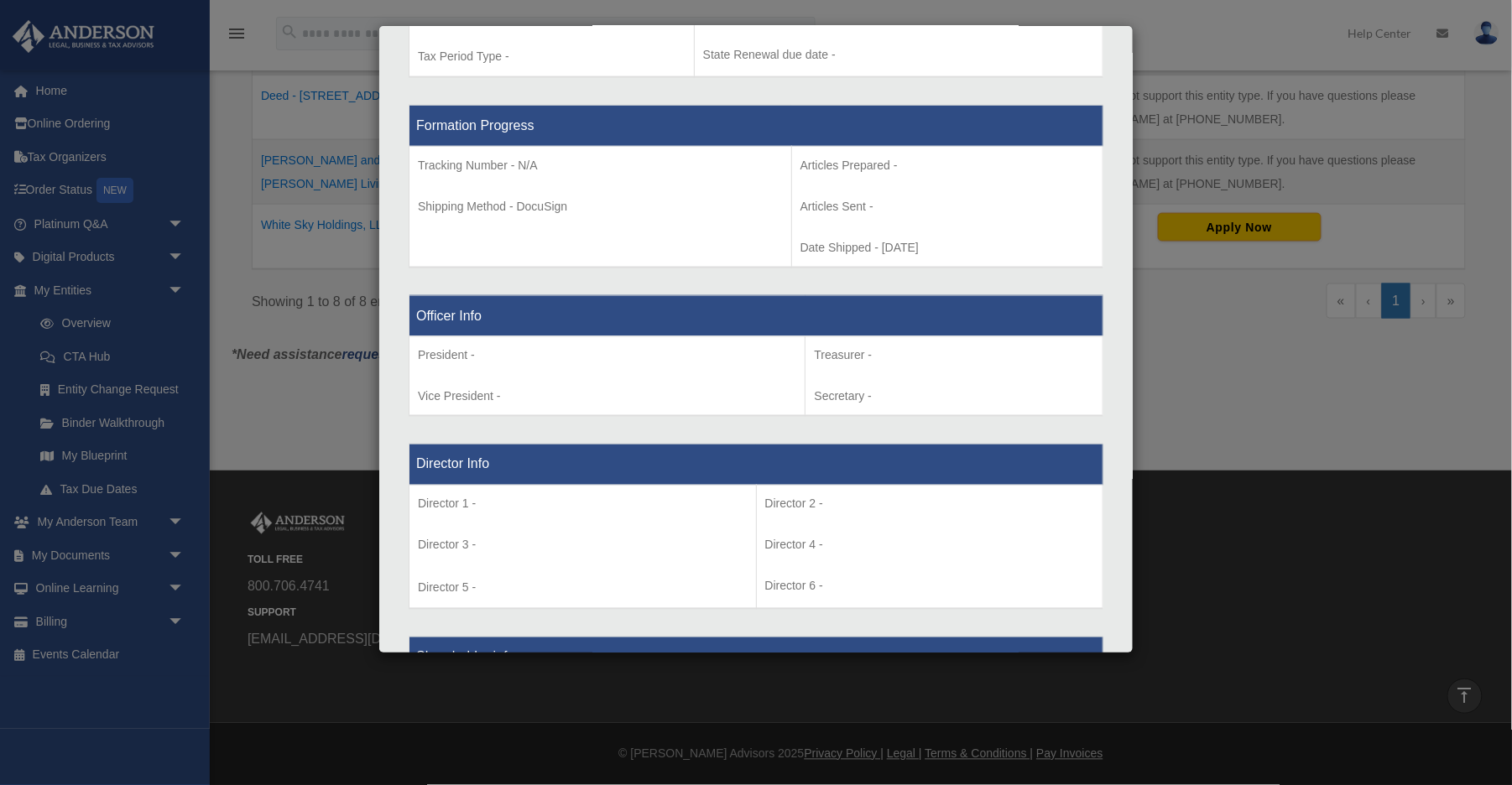
scroll to position [761, 0]
click at [920, 577] on div "Details × Articles Sent Organizational Date" at bounding box center [756, 392] width 1512 height 785
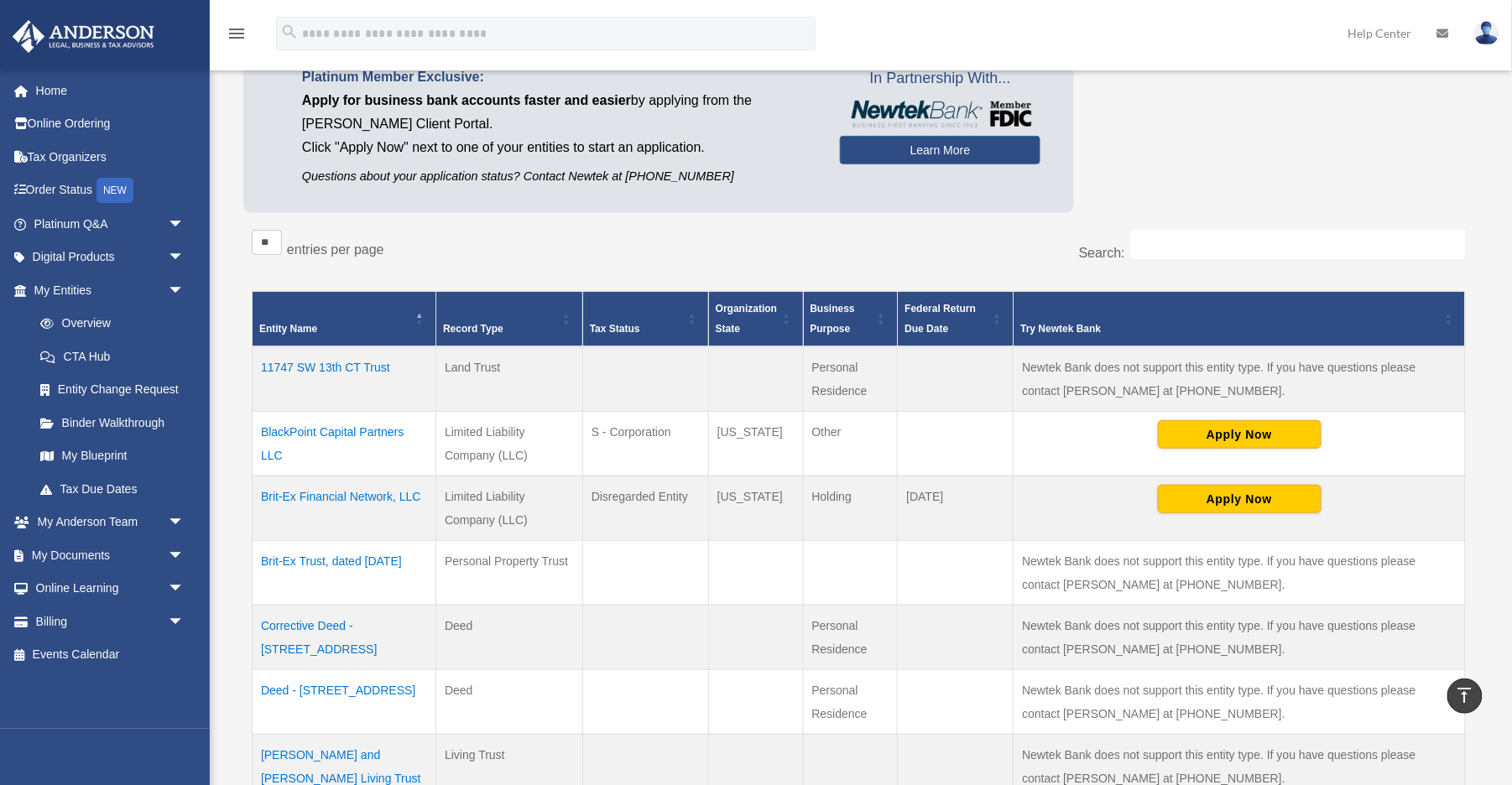
scroll to position [113, 0]
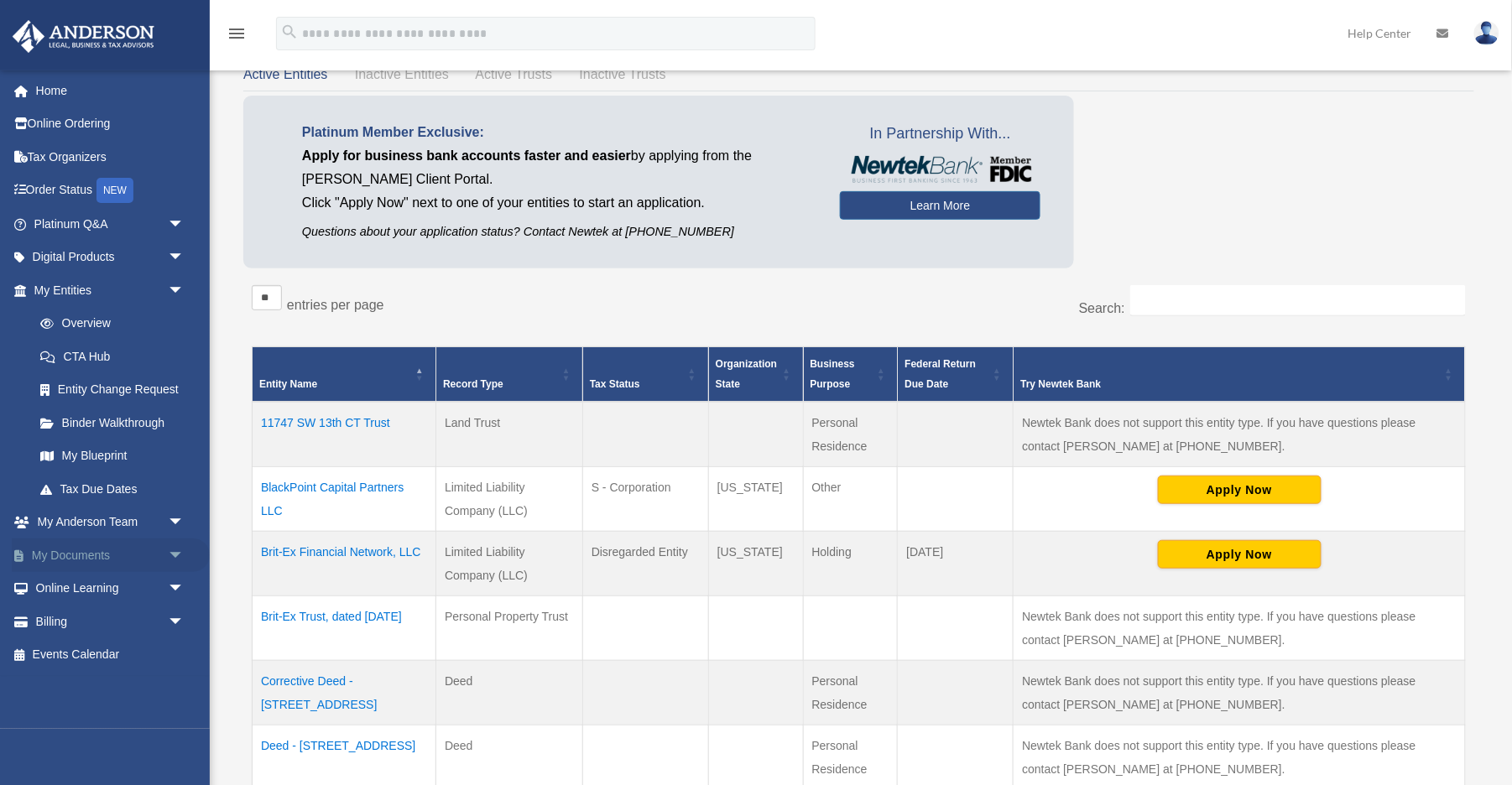
click at [74, 546] on link "My Documents arrow_drop_down" at bounding box center [111, 555] width 198 height 34
